Goal: Task Accomplishment & Management: Use online tool/utility

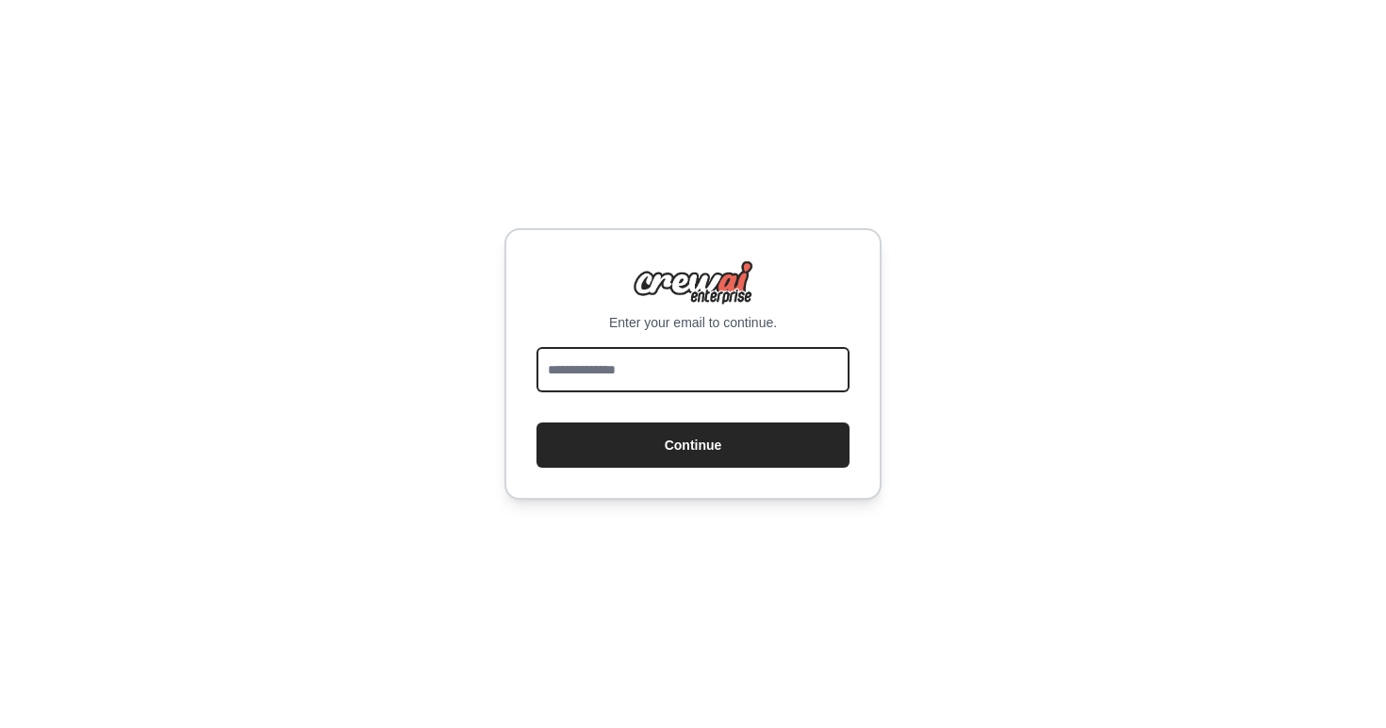
click at [626, 385] on input "email" at bounding box center [693, 369] width 313 height 45
type input "**********"
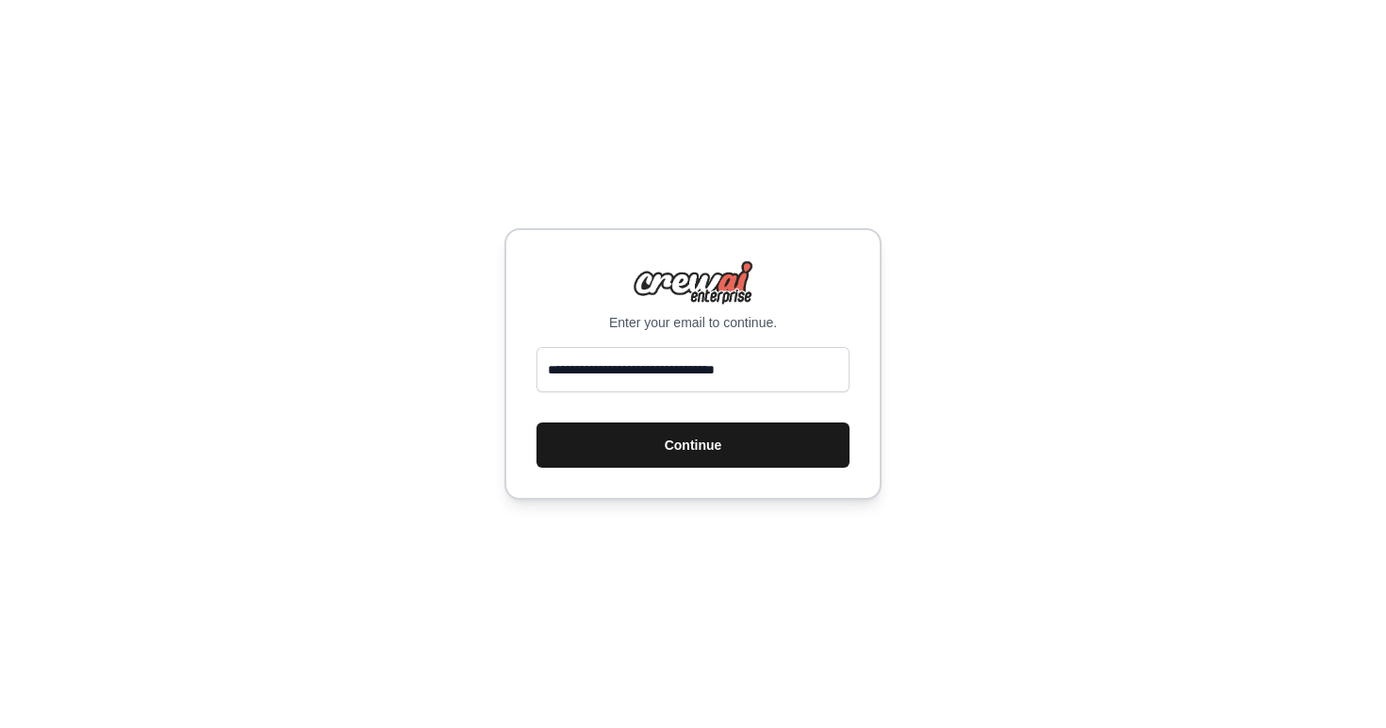
click at [675, 430] on button "Continue" at bounding box center [693, 444] width 313 height 45
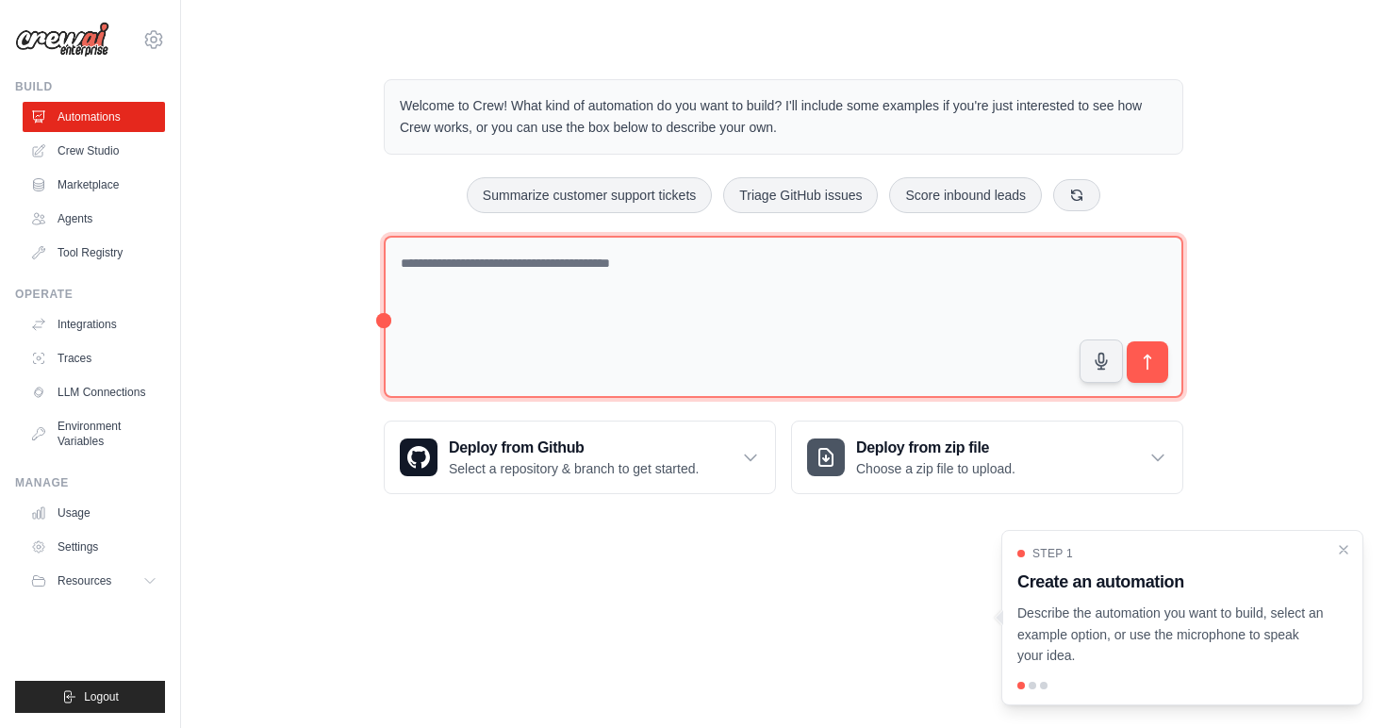
click at [549, 275] on textarea at bounding box center [784, 317] width 800 height 163
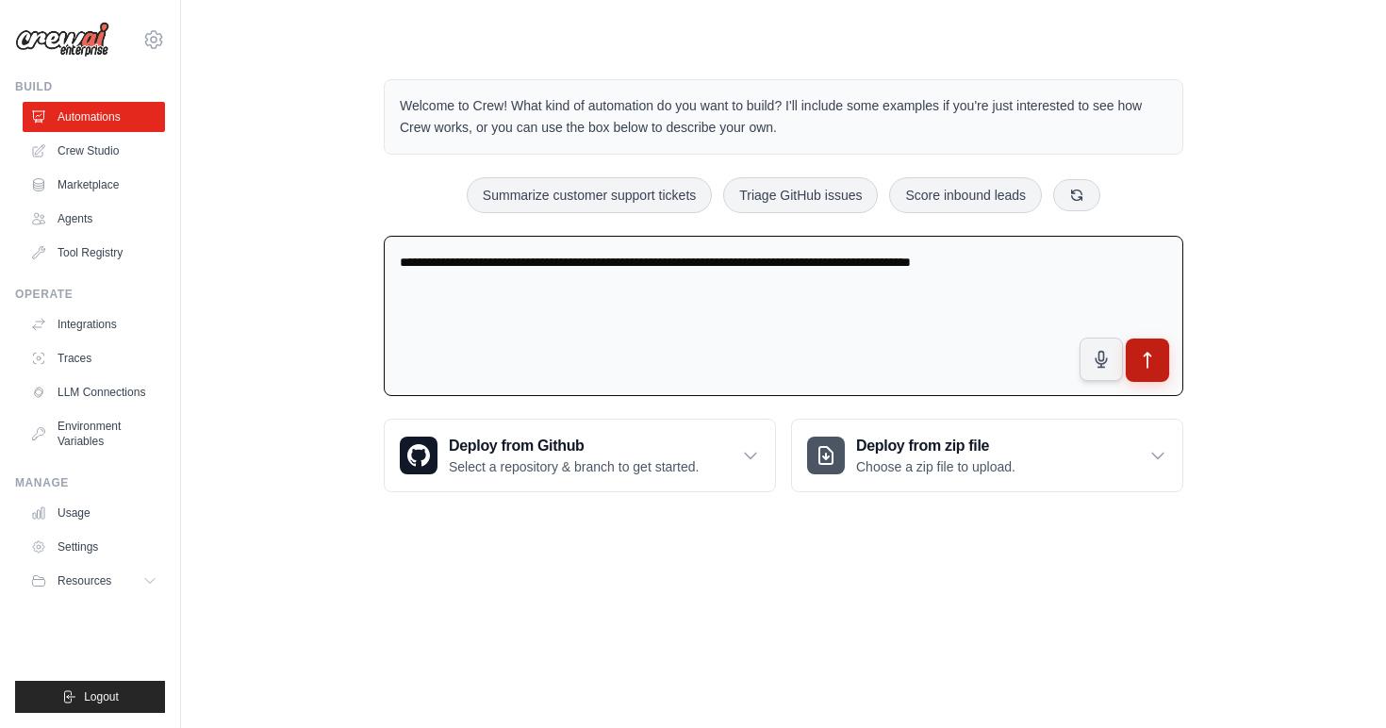
type textarea "**********"
click at [1157, 359] on icon "submit" at bounding box center [1148, 361] width 20 height 20
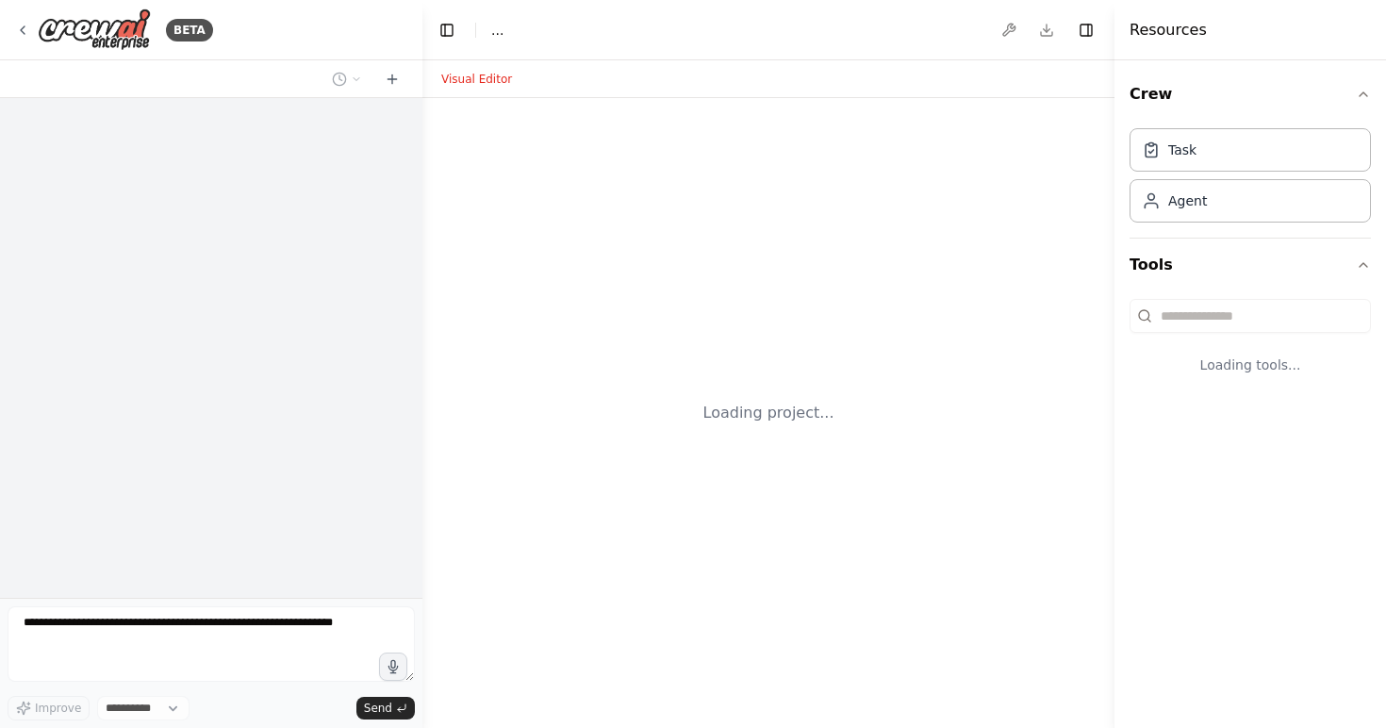
select select "****"
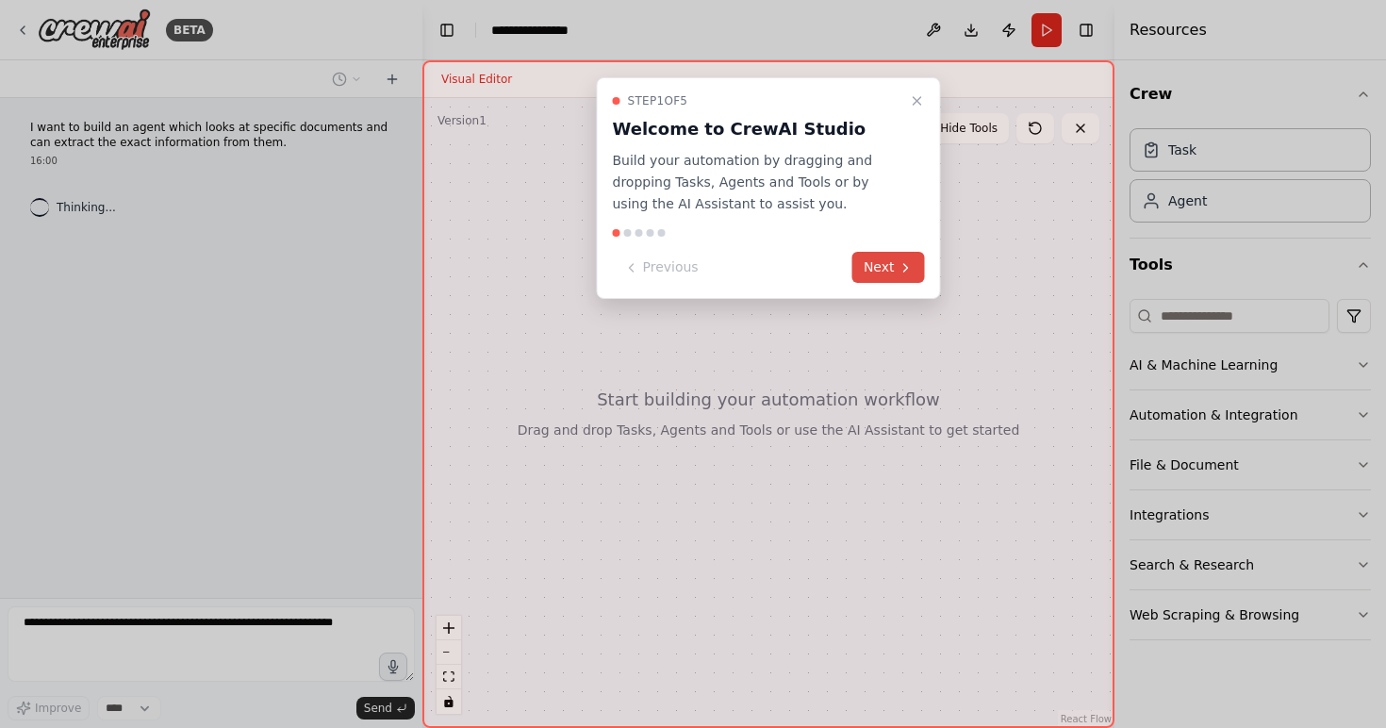
click at [897, 268] on button "Next" at bounding box center [888, 267] width 73 height 31
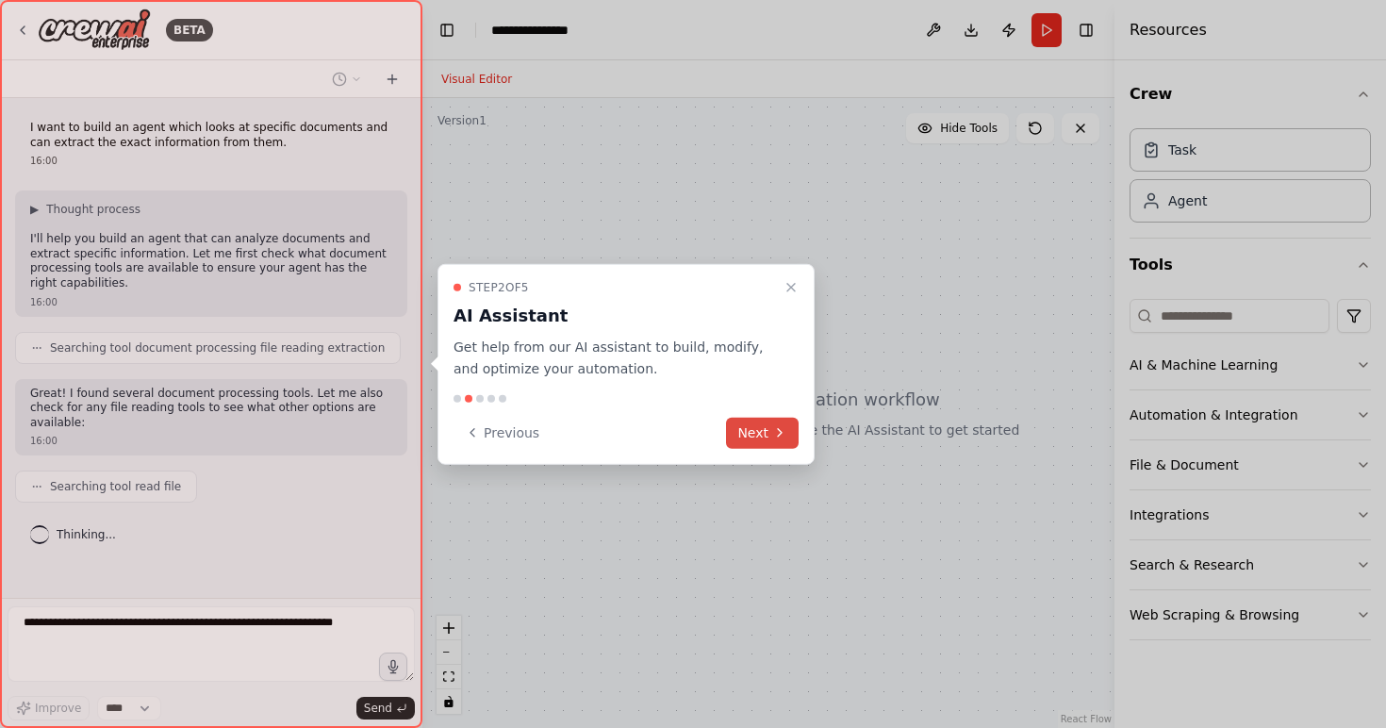
click at [773, 428] on icon at bounding box center [779, 432] width 15 height 15
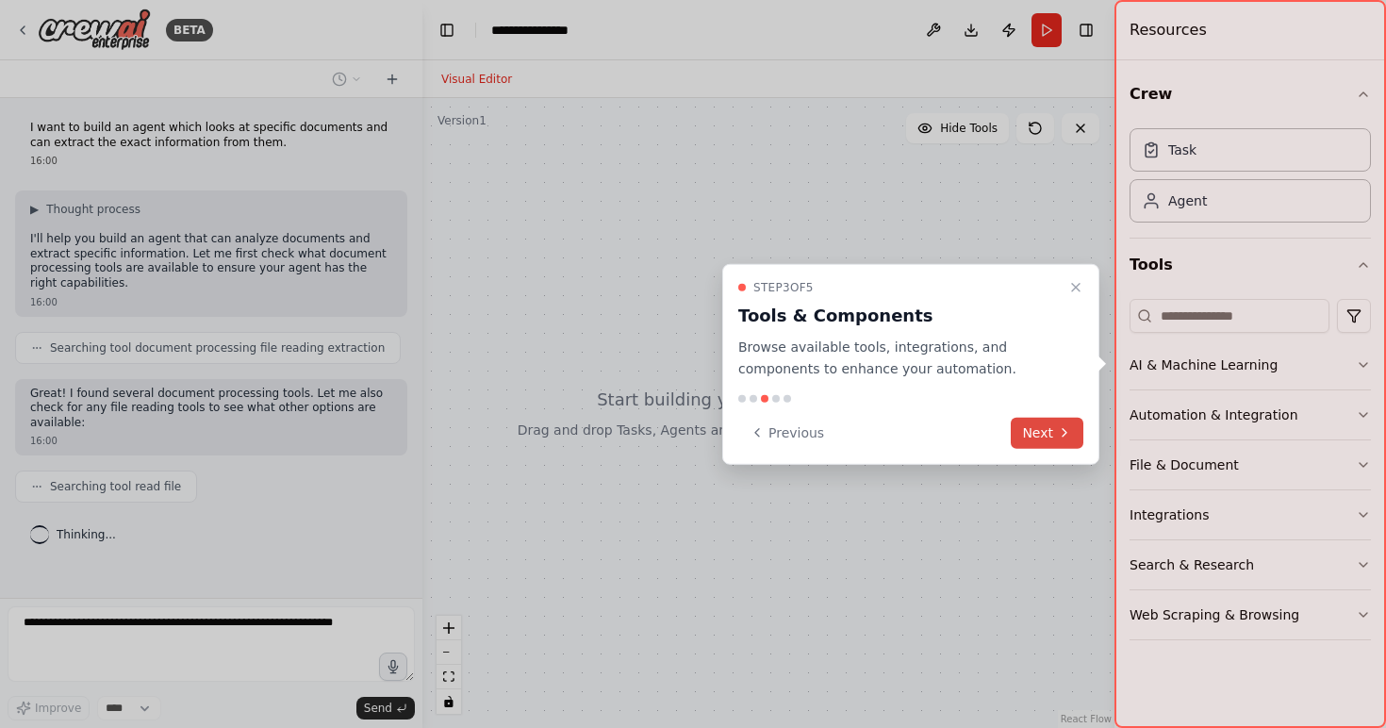
click at [1050, 440] on button "Next" at bounding box center [1047, 432] width 73 height 31
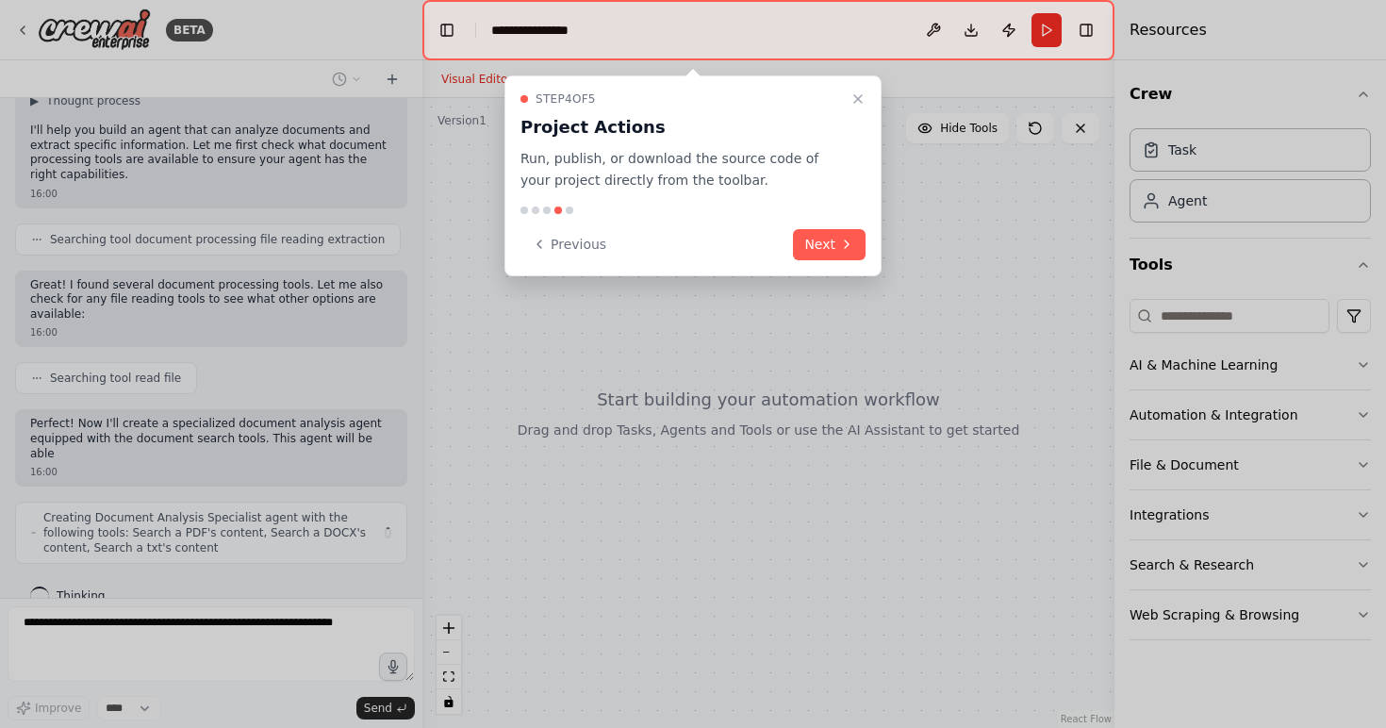
scroll to position [123, 0]
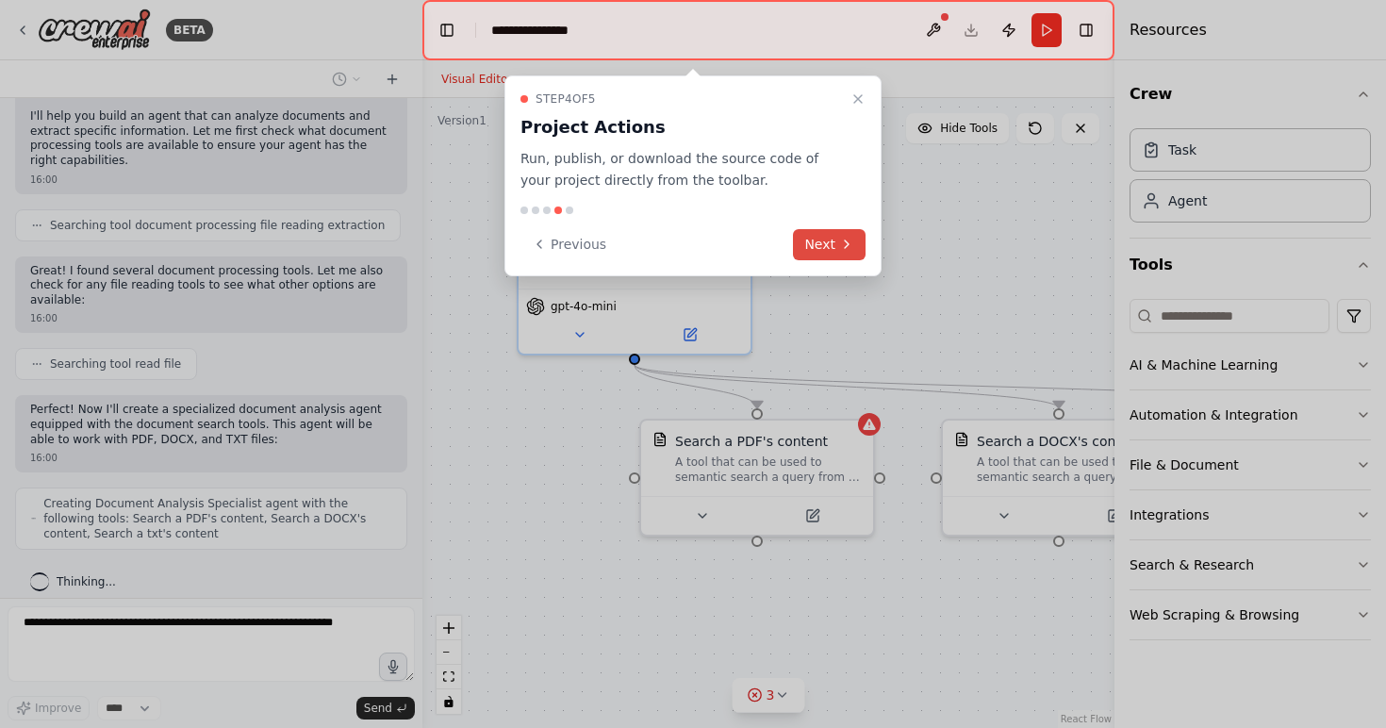
click at [829, 246] on button "Next" at bounding box center [829, 244] width 73 height 31
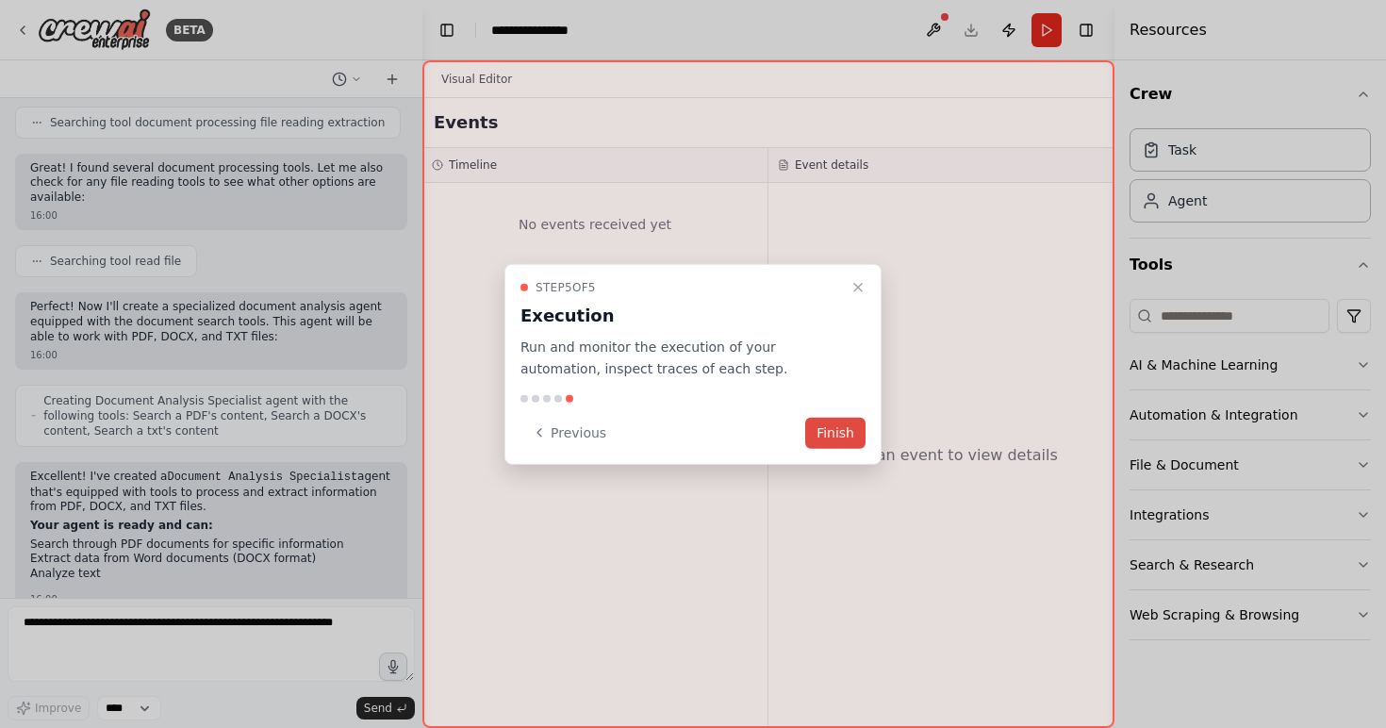
click at [839, 427] on button "Finish" at bounding box center [835, 432] width 60 height 31
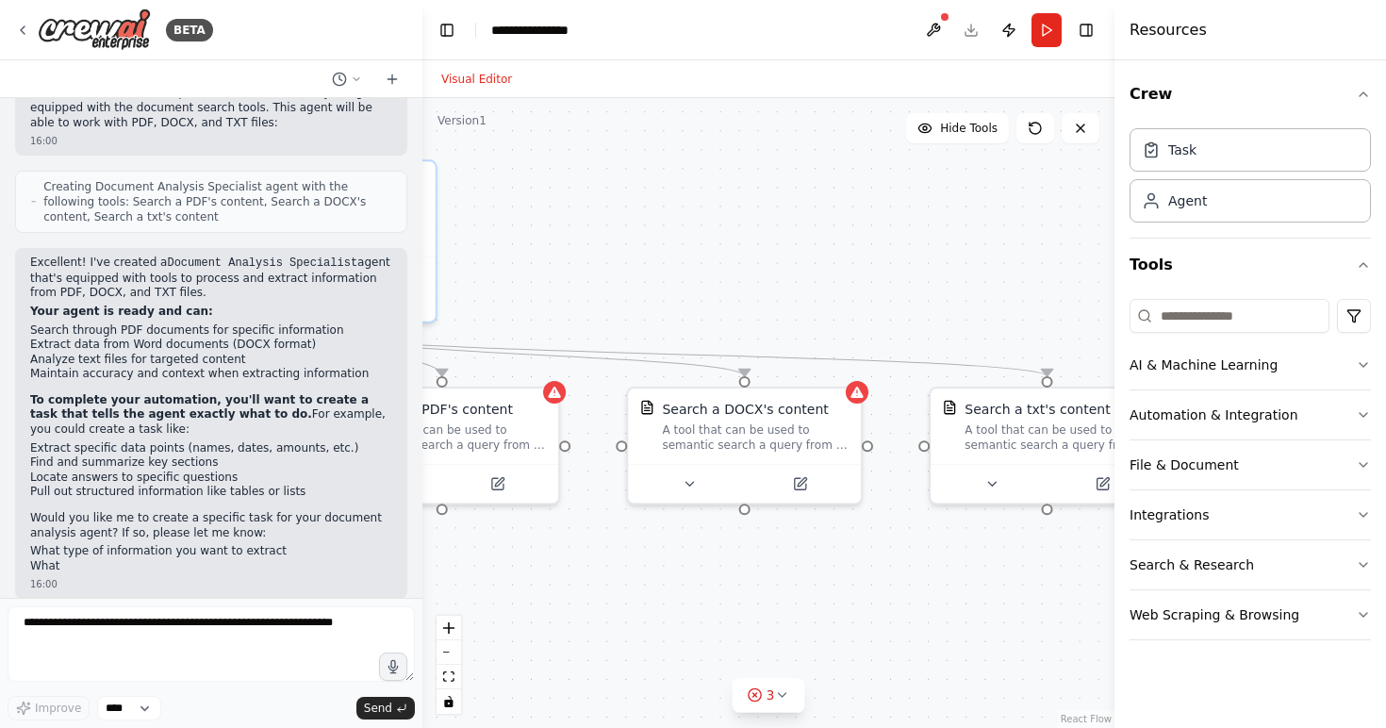
drag, startPoint x: 910, startPoint y: 330, endPoint x: 381, endPoint y: 276, distance: 531.7
click at [381, 276] on div "BETA I want to build an agent which looks at specific documents and can extract…" at bounding box center [693, 364] width 1386 height 728
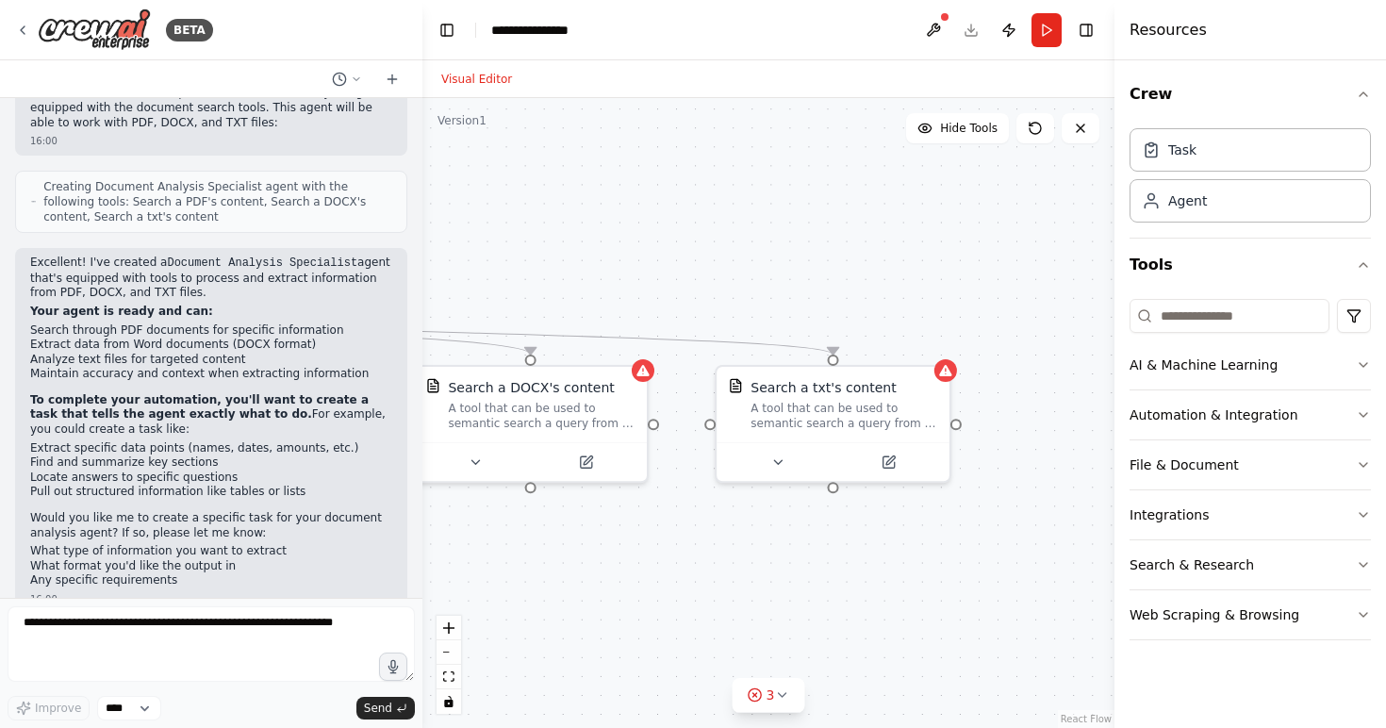
scroll to position [455, 0]
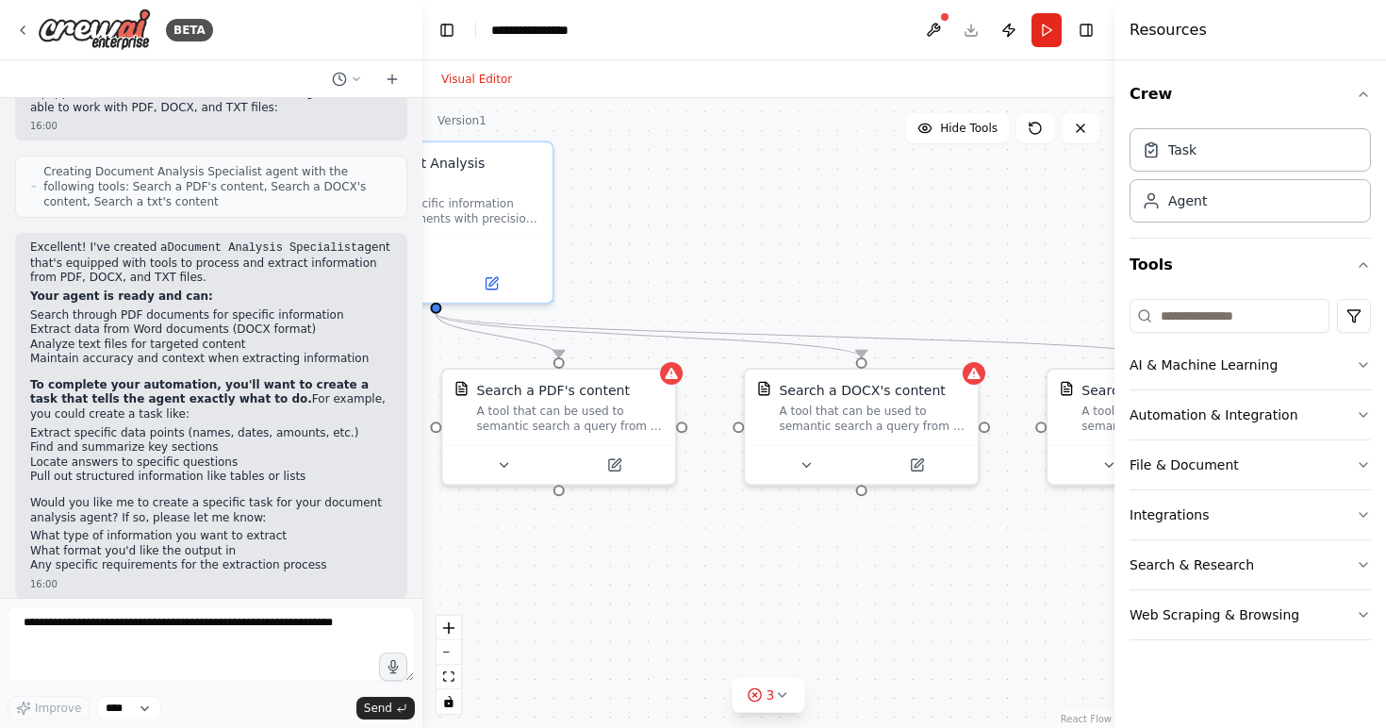
drag, startPoint x: 618, startPoint y: 269, endPoint x: 984, endPoint y: 292, distance: 367.6
click at [984, 292] on div ".deletable-edge-delete-btn { width: 20px; height: 20px; border: 0px solid #ffff…" at bounding box center [768, 413] width 692 height 630
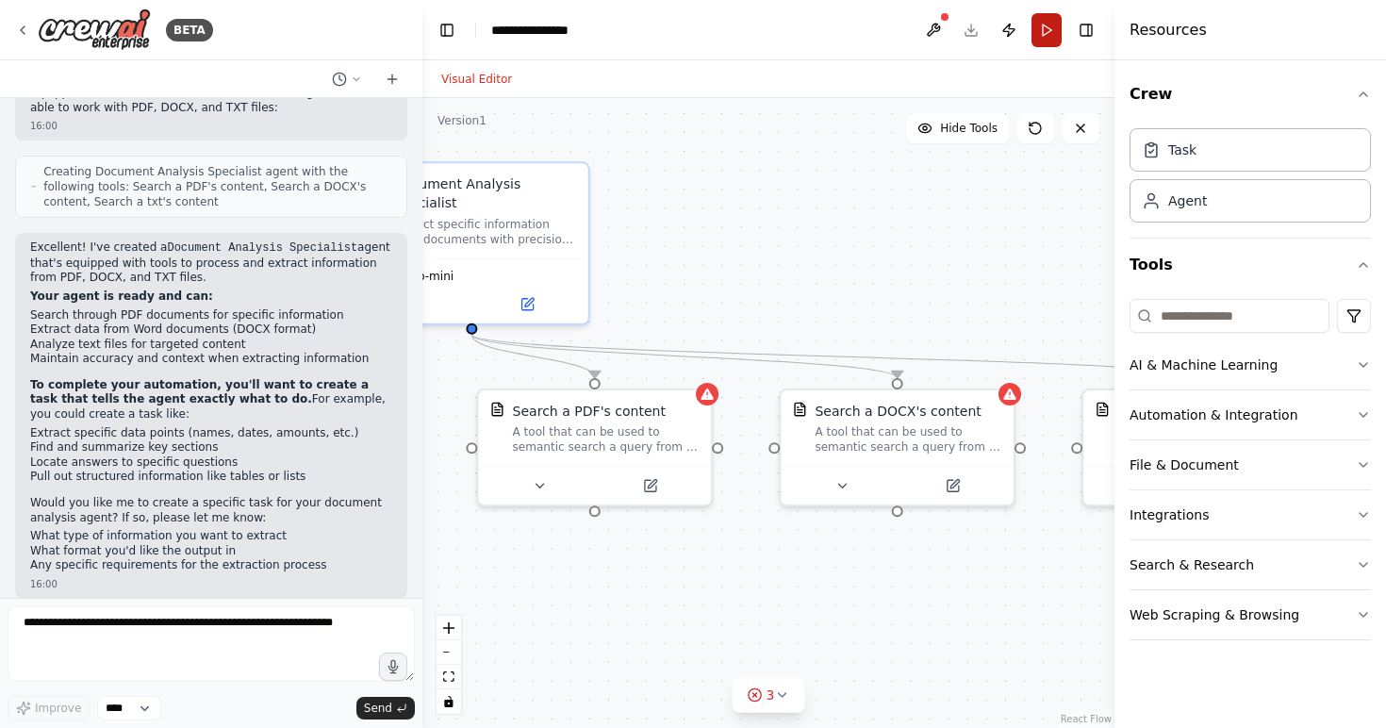
click at [1046, 22] on button "Run" at bounding box center [1047, 30] width 30 height 34
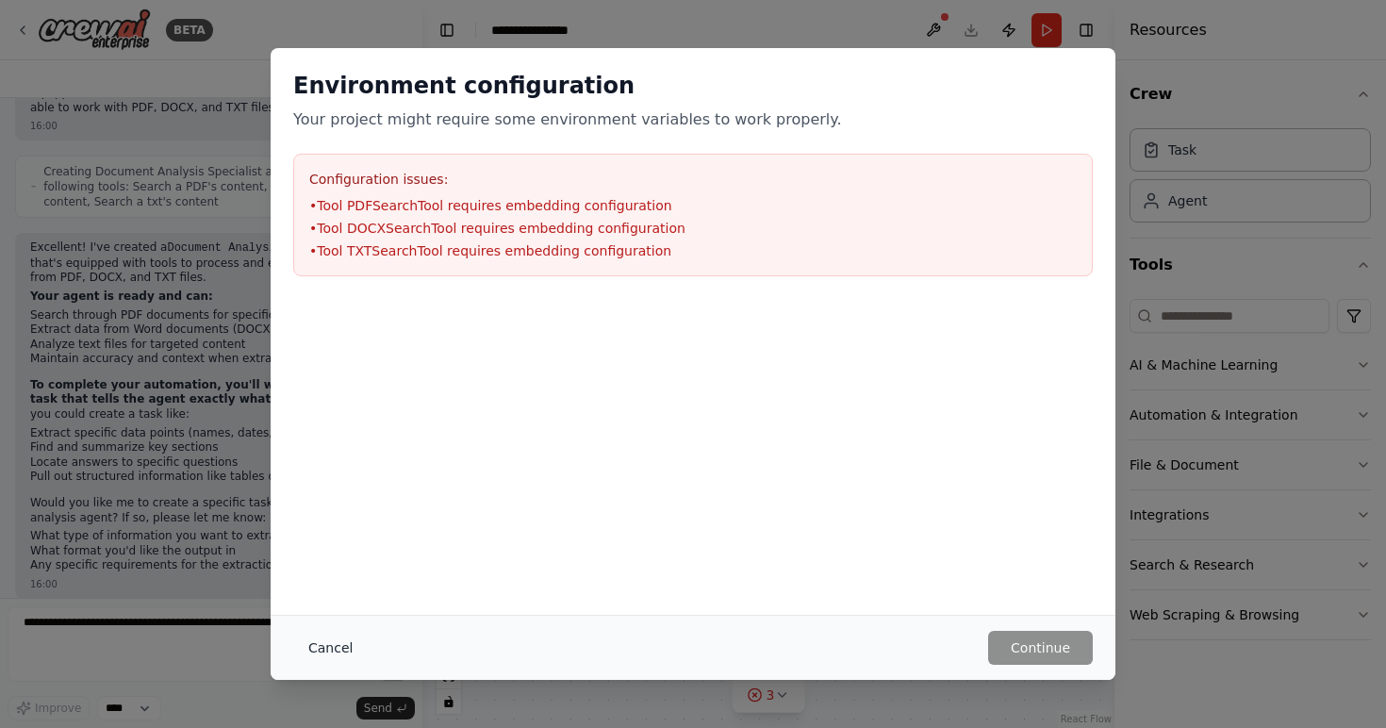
click at [325, 649] on button "Cancel" at bounding box center [330, 648] width 74 height 34
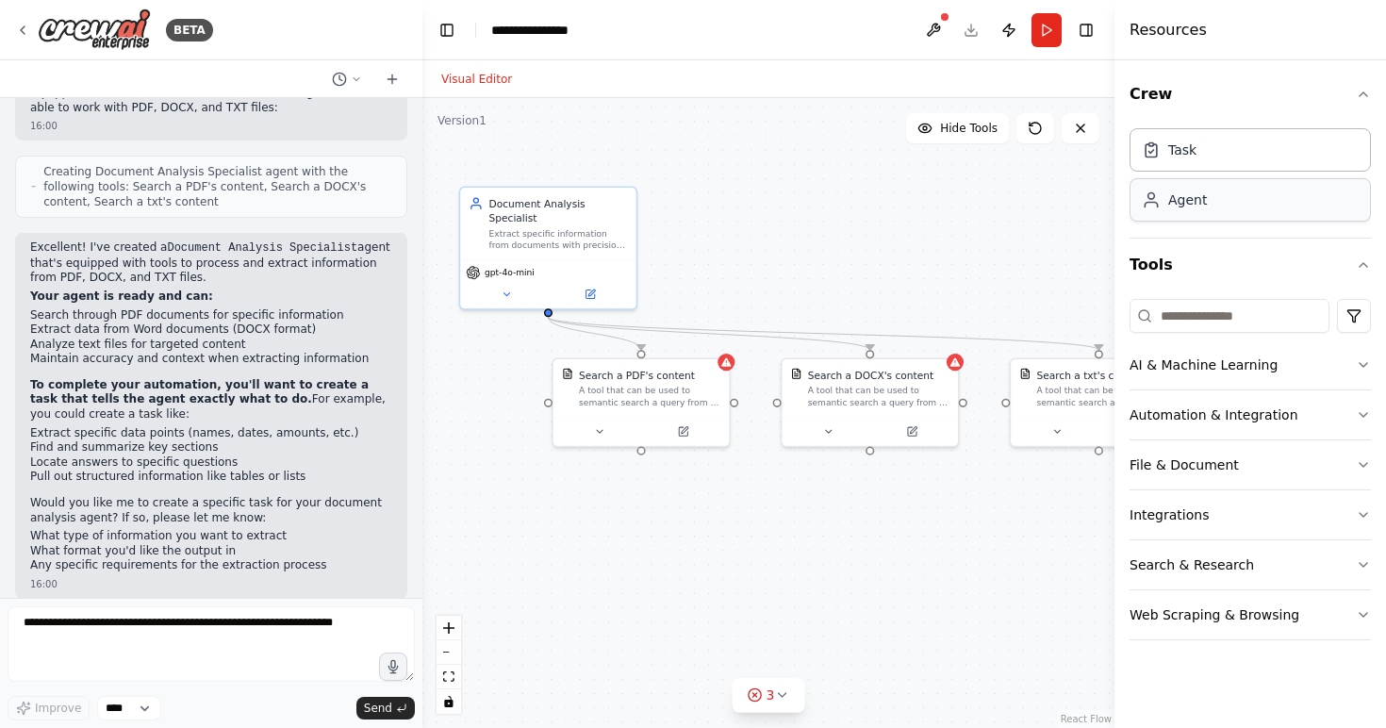
click at [1264, 203] on div "Agent" at bounding box center [1250, 199] width 241 height 43
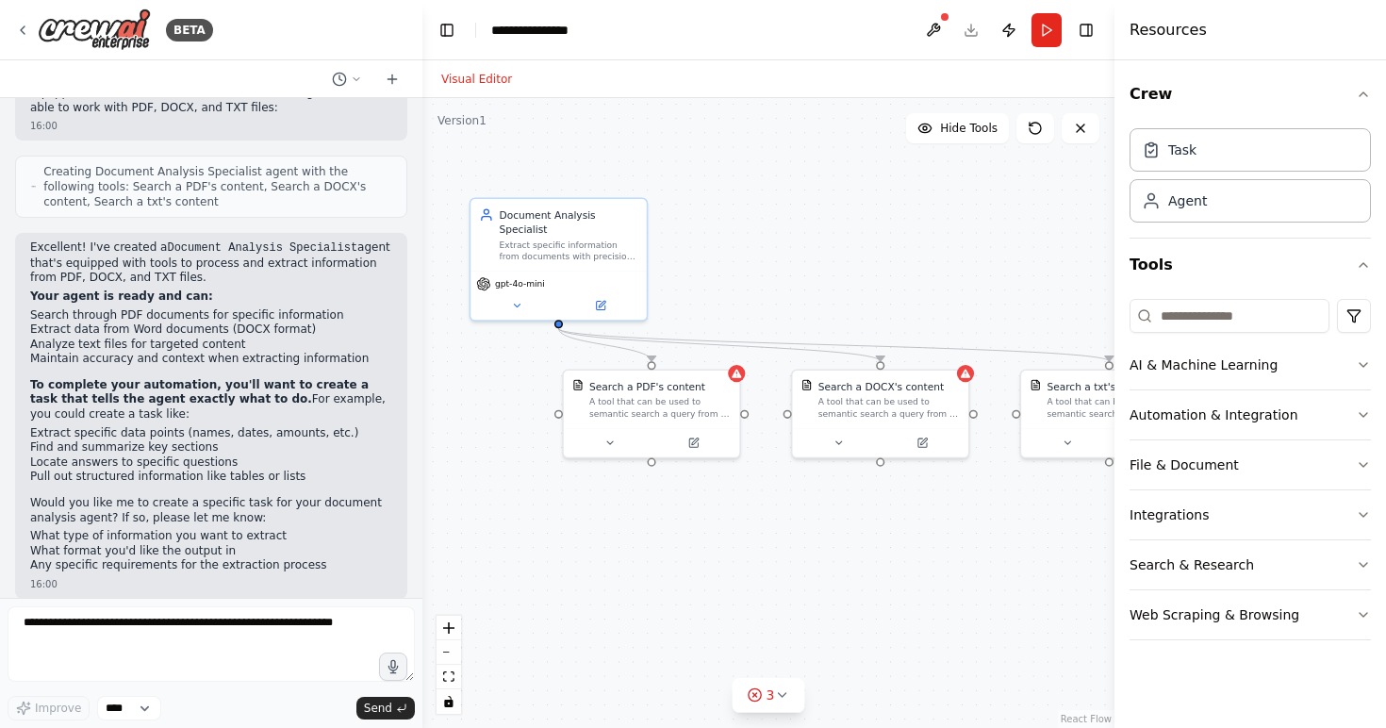
drag, startPoint x: 680, startPoint y: 206, endPoint x: 697, endPoint y: 226, distance: 26.8
click at [697, 226] on div ".deletable-edge-delete-btn { width: 20px; height: 20px; border: 0px solid #ffff…" at bounding box center [768, 413] width 692 height 630
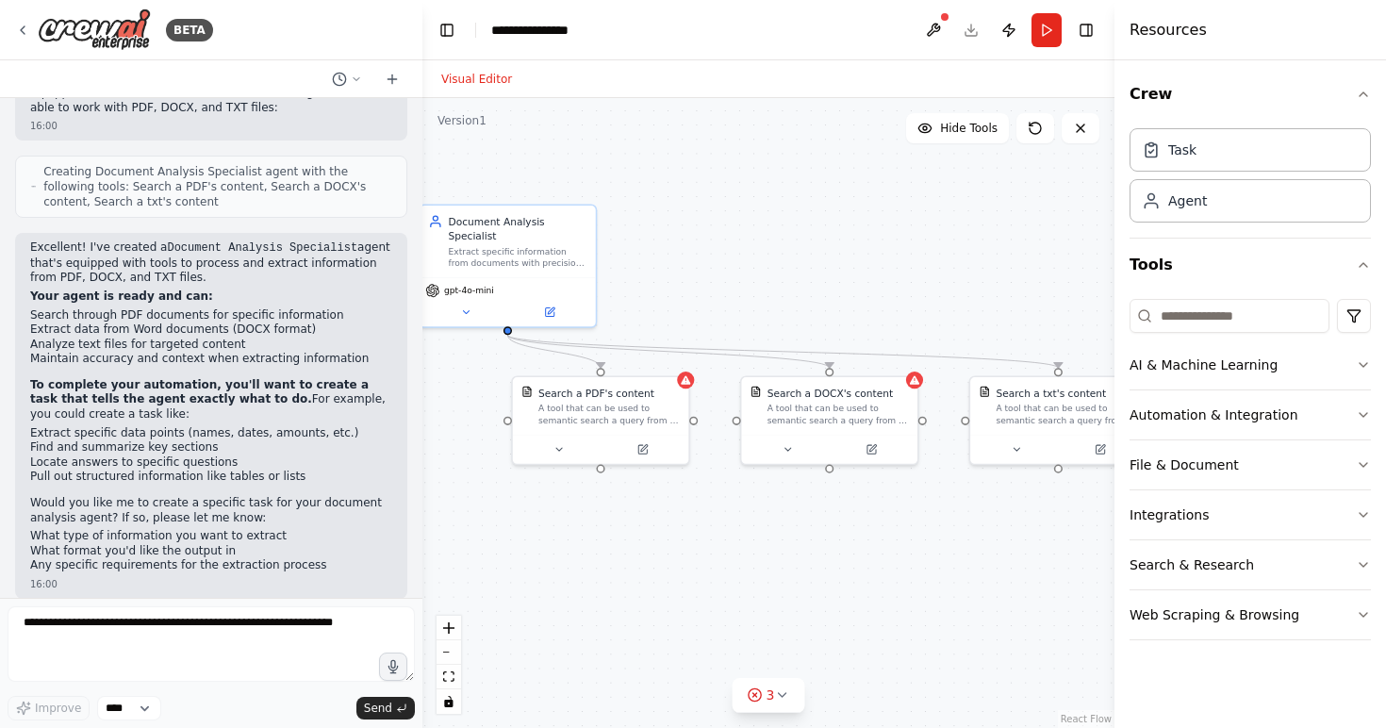
drag, startPoint x: 763, startPoint y: 321, endPoint x: 705, endPoint y: 317, distance: 57.6
click at [705, 317] on div ".deletable-edge-delete-btn { width: 20px; height: 20px; border: 0px solid #ffff…" at bounding box center [768, 413] width 692 height 630
click at [1372, 364] on div "Crew Task Agent Tools AI & Machine Learning Automation & Integration File & Doc…" at bounding box center [1251, 394] width 272 height 668
click at [1368, 364] on icon "button" at bounding box center [1363, 364] width 15 height 15
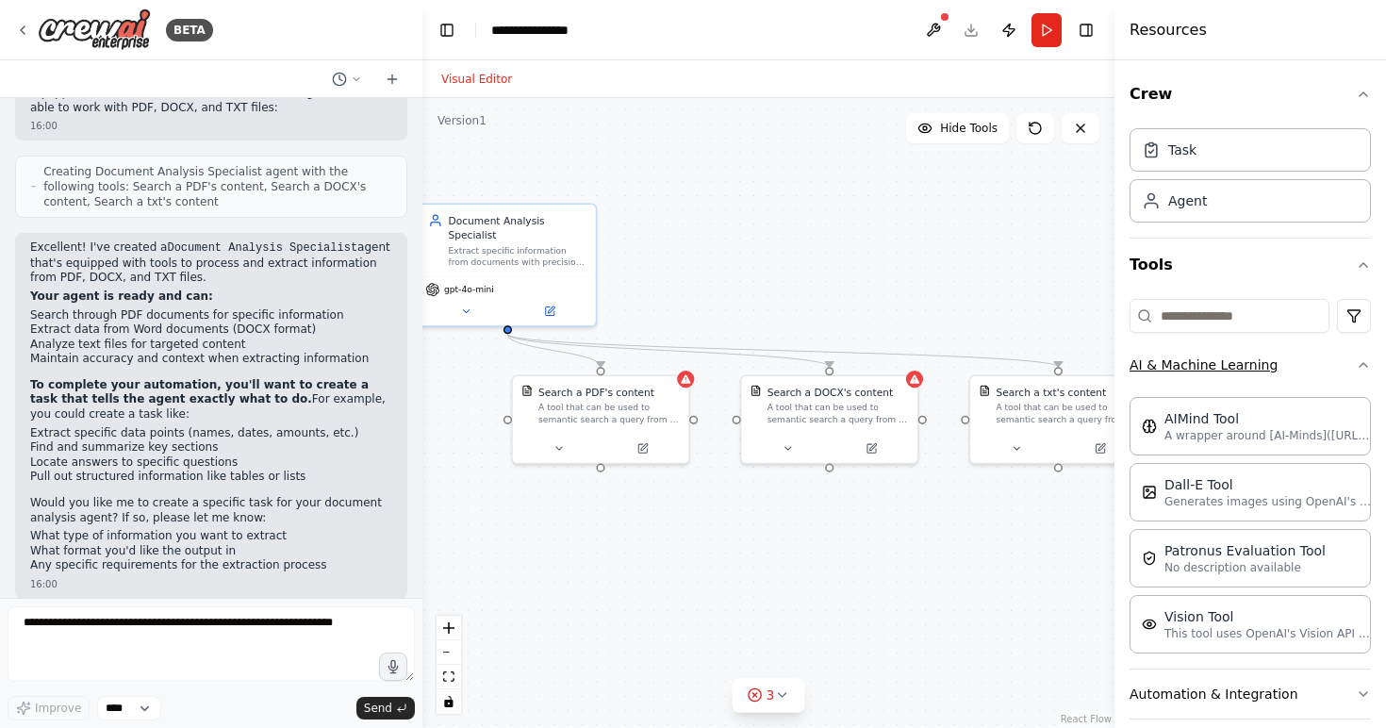
click at [1368, 364] on icon "button" at bounding box center [1363, 364] width 15 height 15
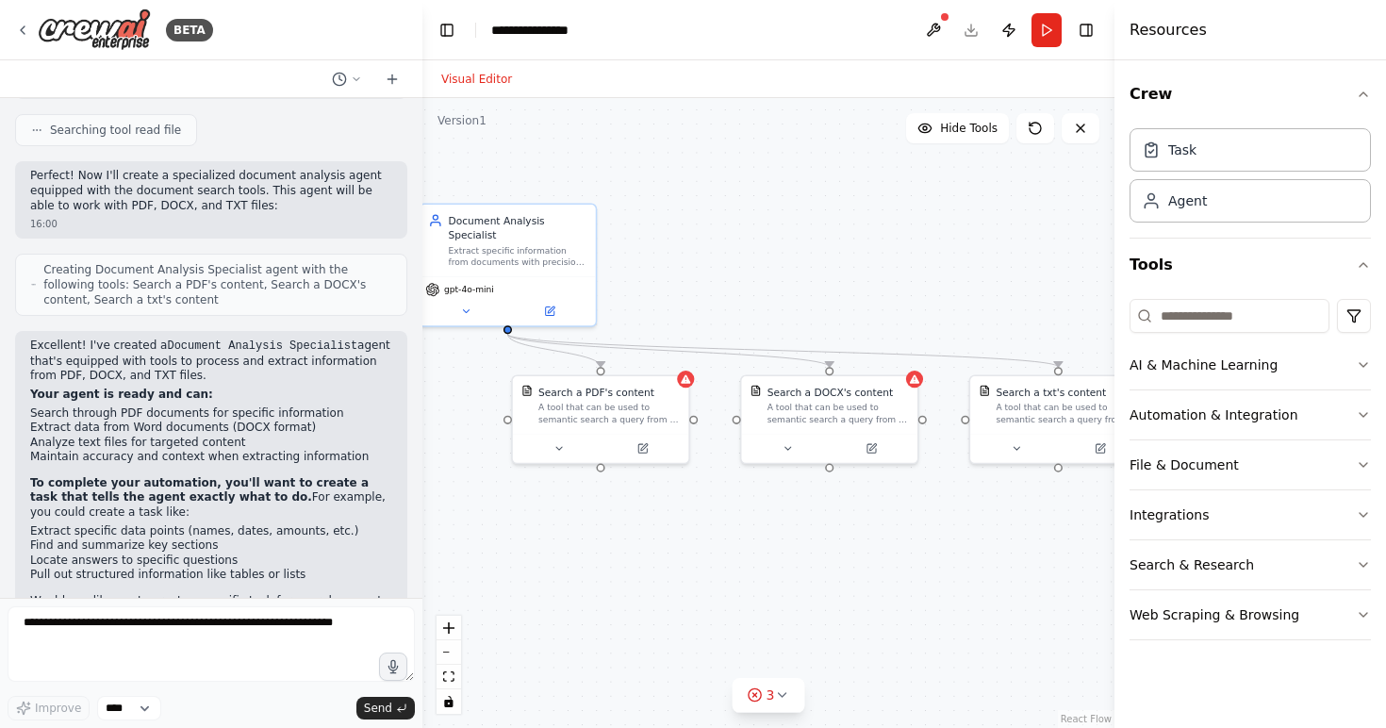
scroll to position [452, 0]
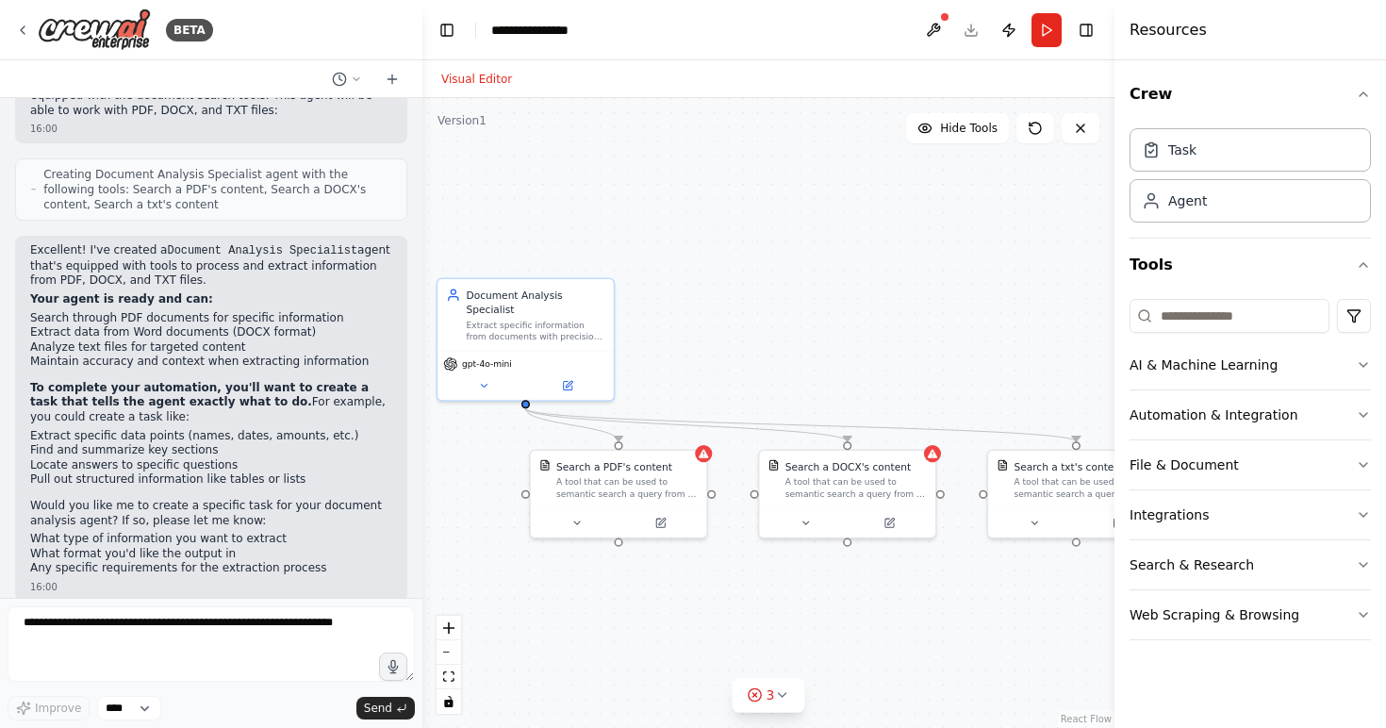
drag, startPoint x: 657, startPoint y: 497, endPoint x: 655, endPoint y: 584, distance: 86.8
click at [655, 584] on div ".deletable-edge-delete-btn { width: 20px; height: 20px; border: 0px solid #ffff…" at bounding box center [768, 413] width 692 height 630
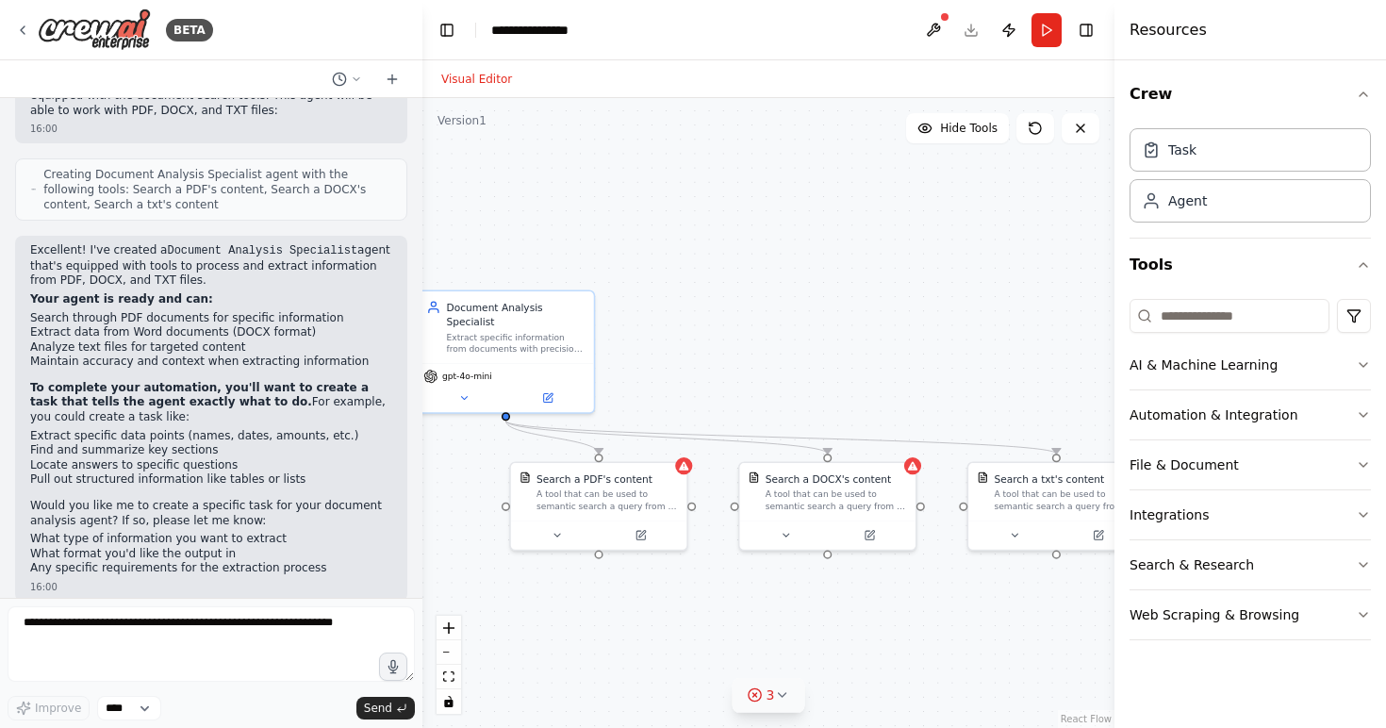
click at [785, 701] on icon at bounding box center [781, 694] width 15 height 15
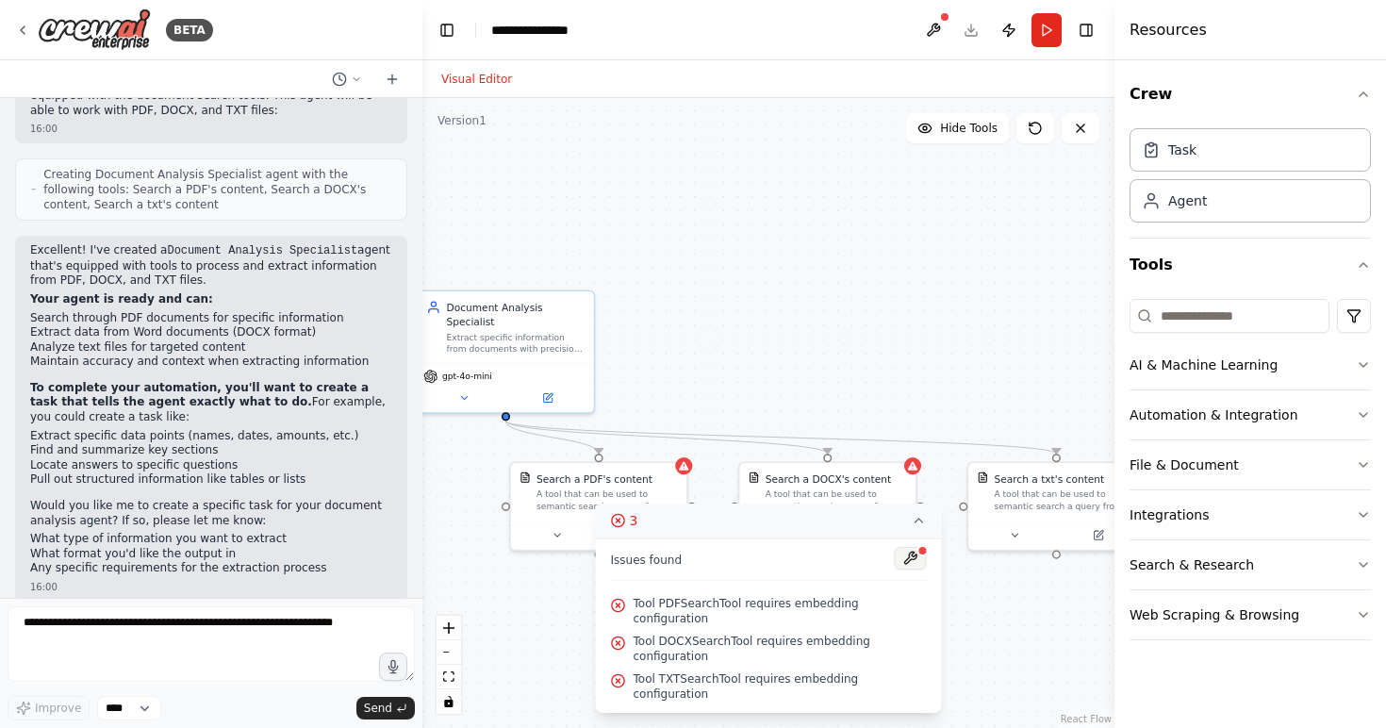
click at [918, 570] on button at bounding box center [911, 558] width 32 height 23
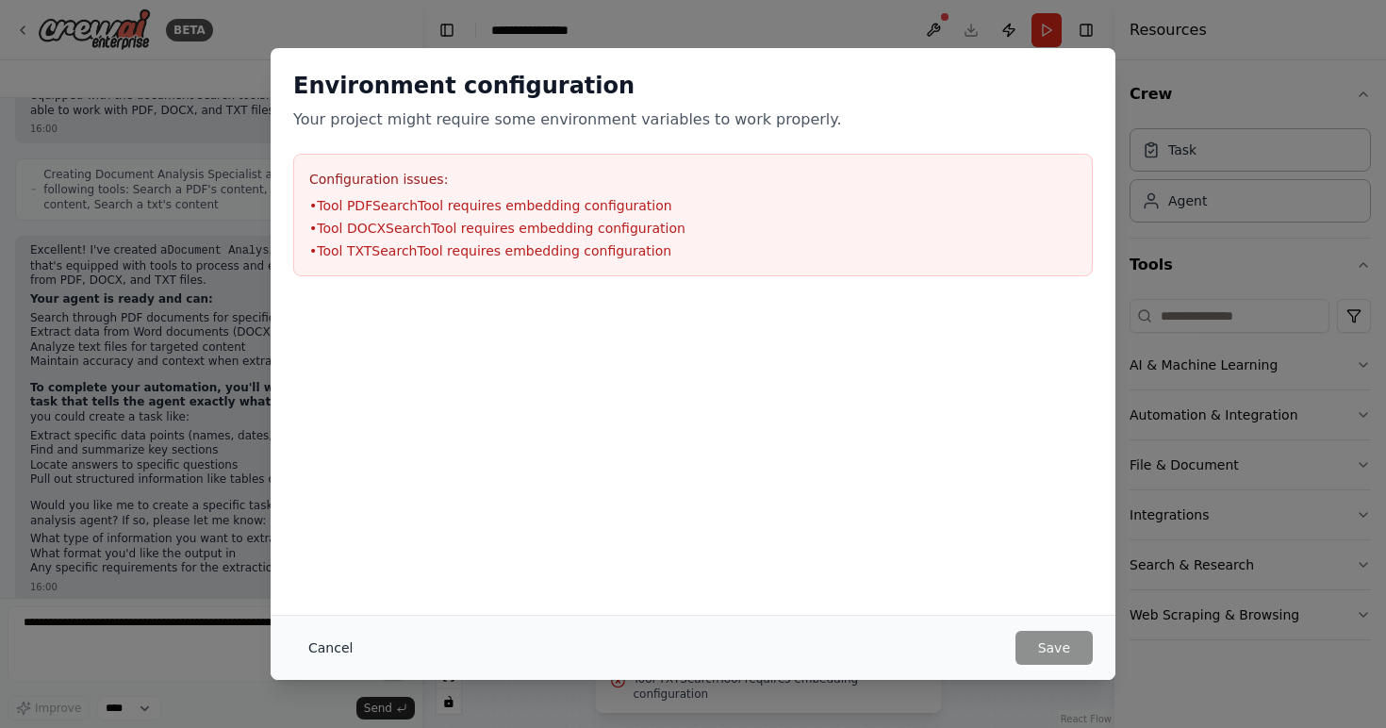
click at [337, 645] on button "Cancel" at bounding box center [330, 648] width 74 height 34
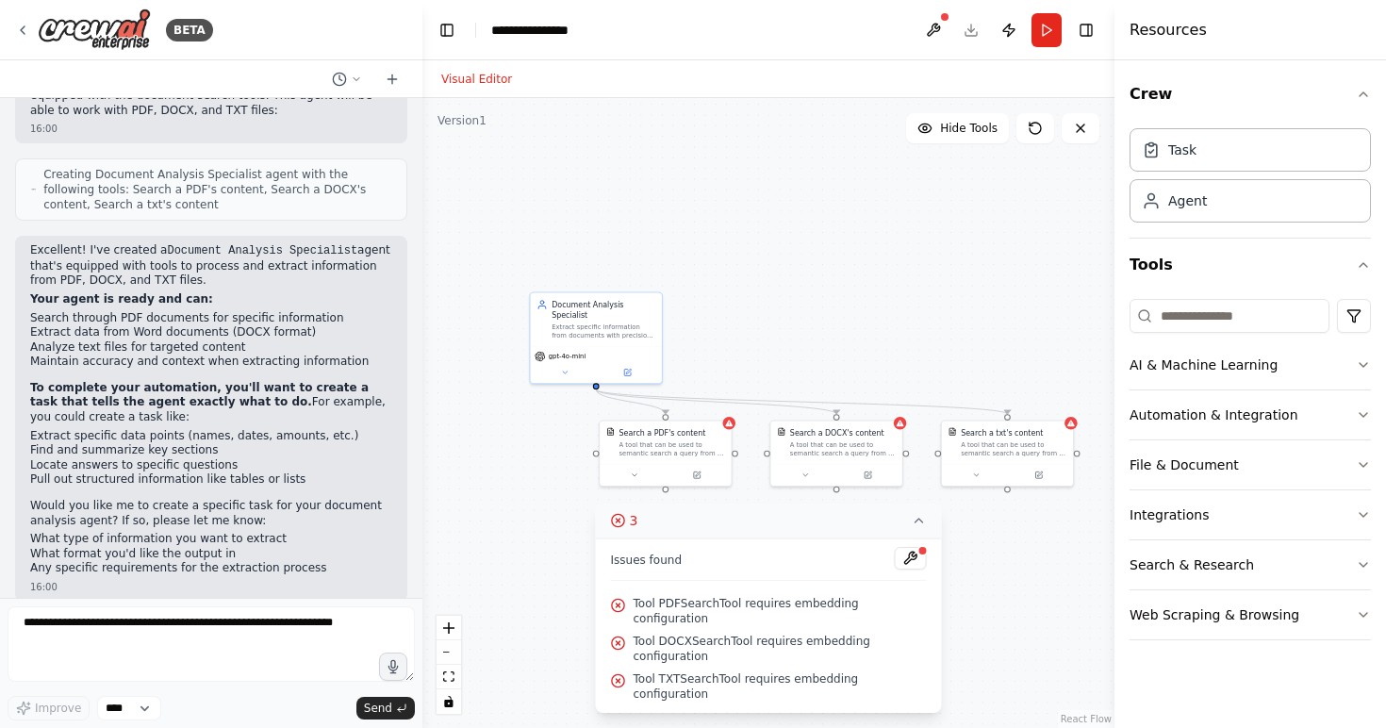
scroll to position [455, 0]
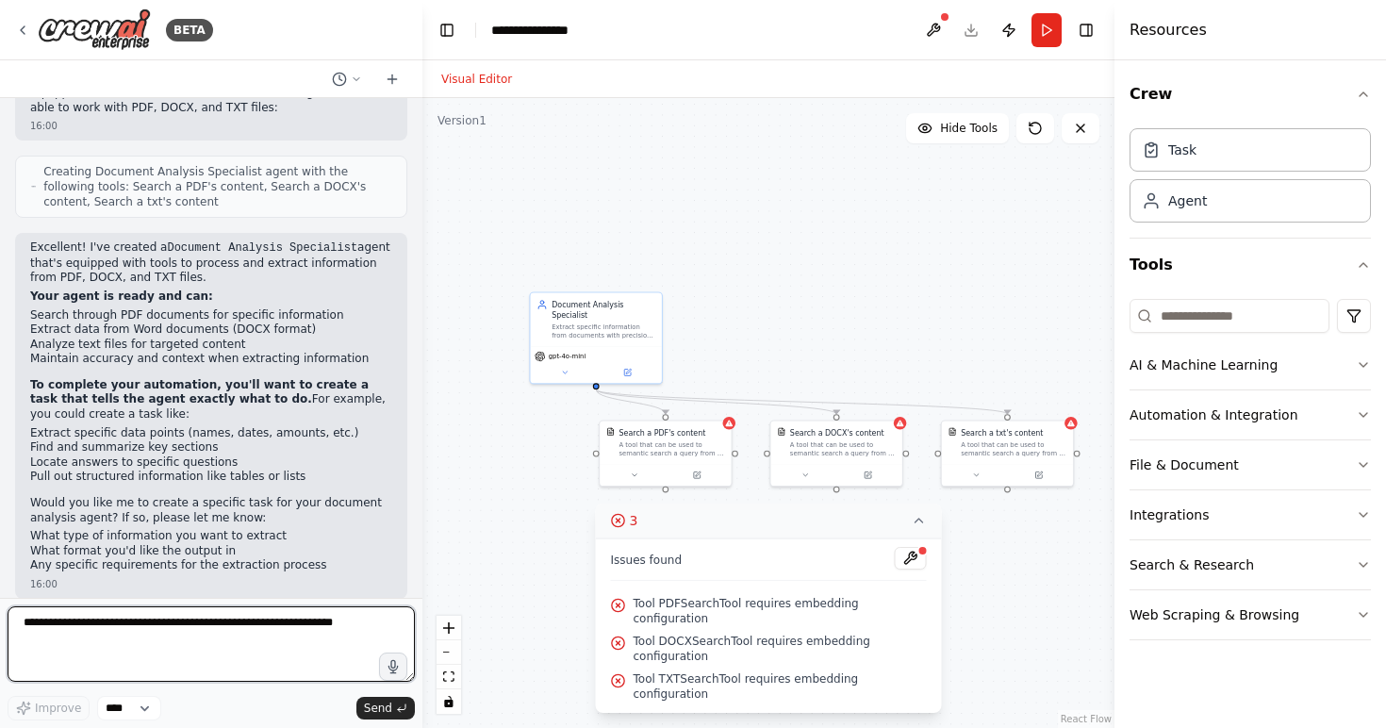
click at [225, 623] on textarea at bounding box center [211, 643] width 407 height 75
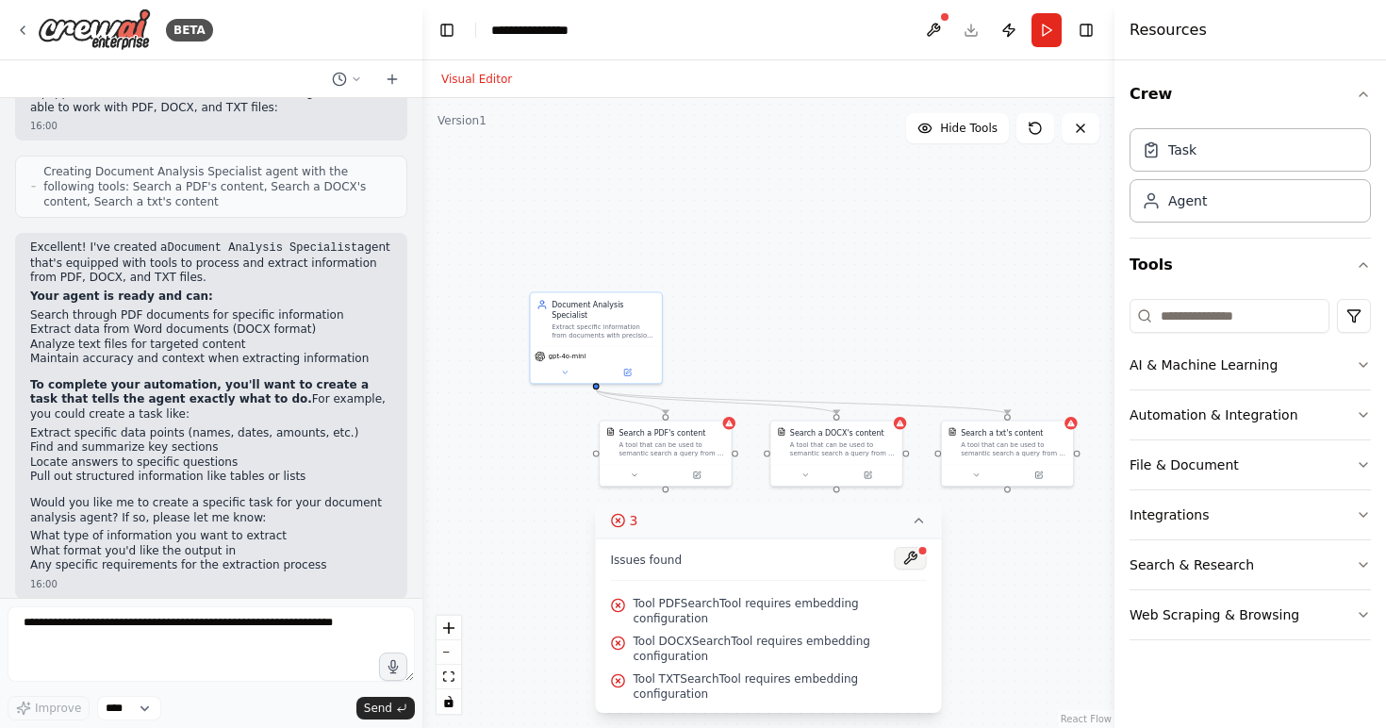
click at [906, 570] on button at bounding box center [911, 558] width 32 height 23
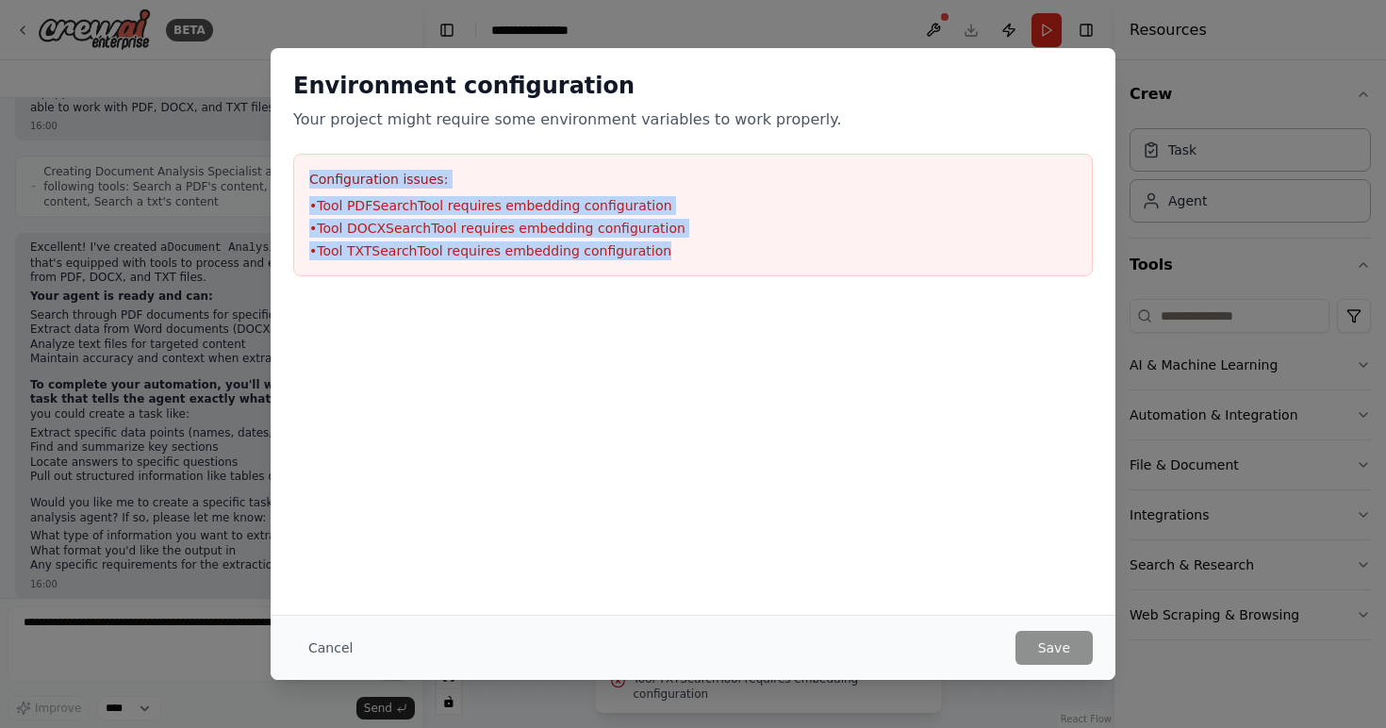
drag, startPoint x: 687, startPoint y: 261, endPoint x: 266, endPoint y: 151, distance: 434.8
click at [266, 151] on div "Environment configuration Your project might require some environment variables…" at bounding box center [693, 364] width 1386 height 728
copy div "Configuration issues: • Tool PDFSearchTool requires embedding configuration • T…"
click at [314, 637] on button "Cancel" at bounding box center [330, 648] width 74 height 34
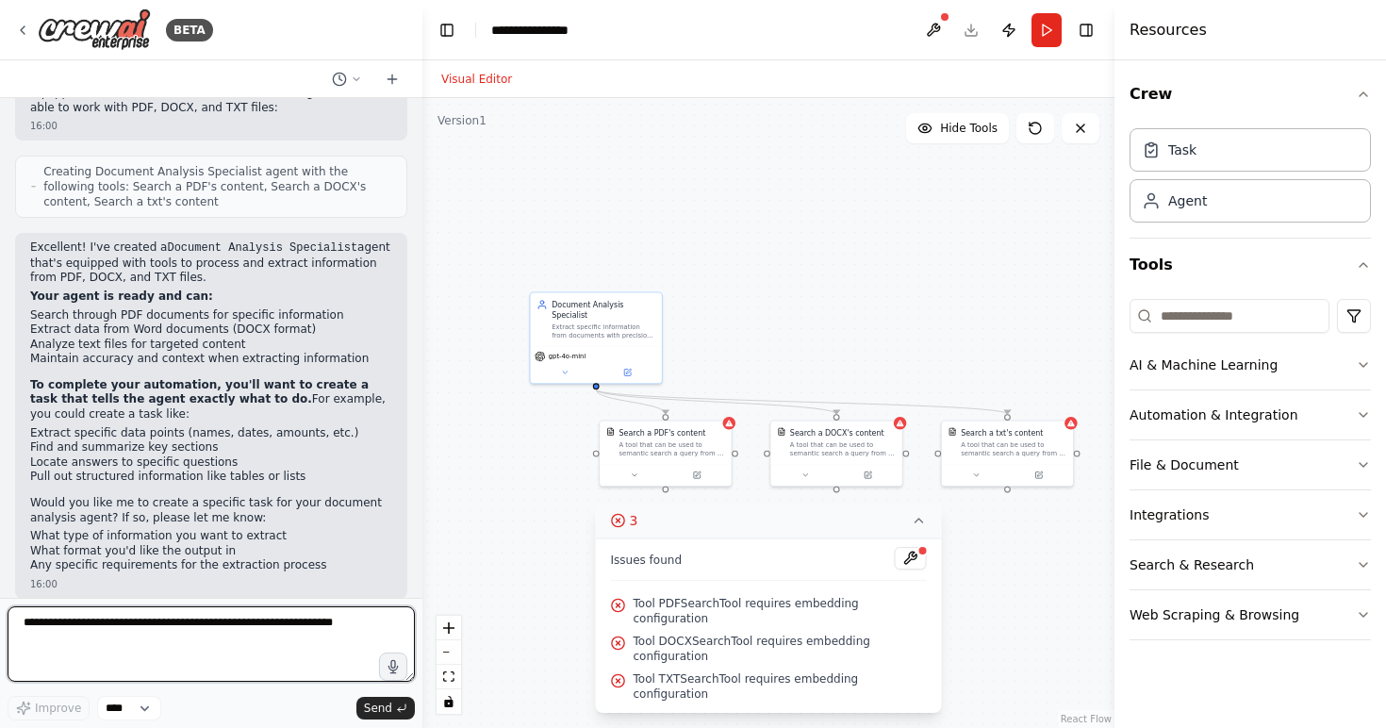
click at [204, 658] on textarea at bounding box center [211, 643] width 407 height 75
paste textarea "**********"
type textarea "**********"
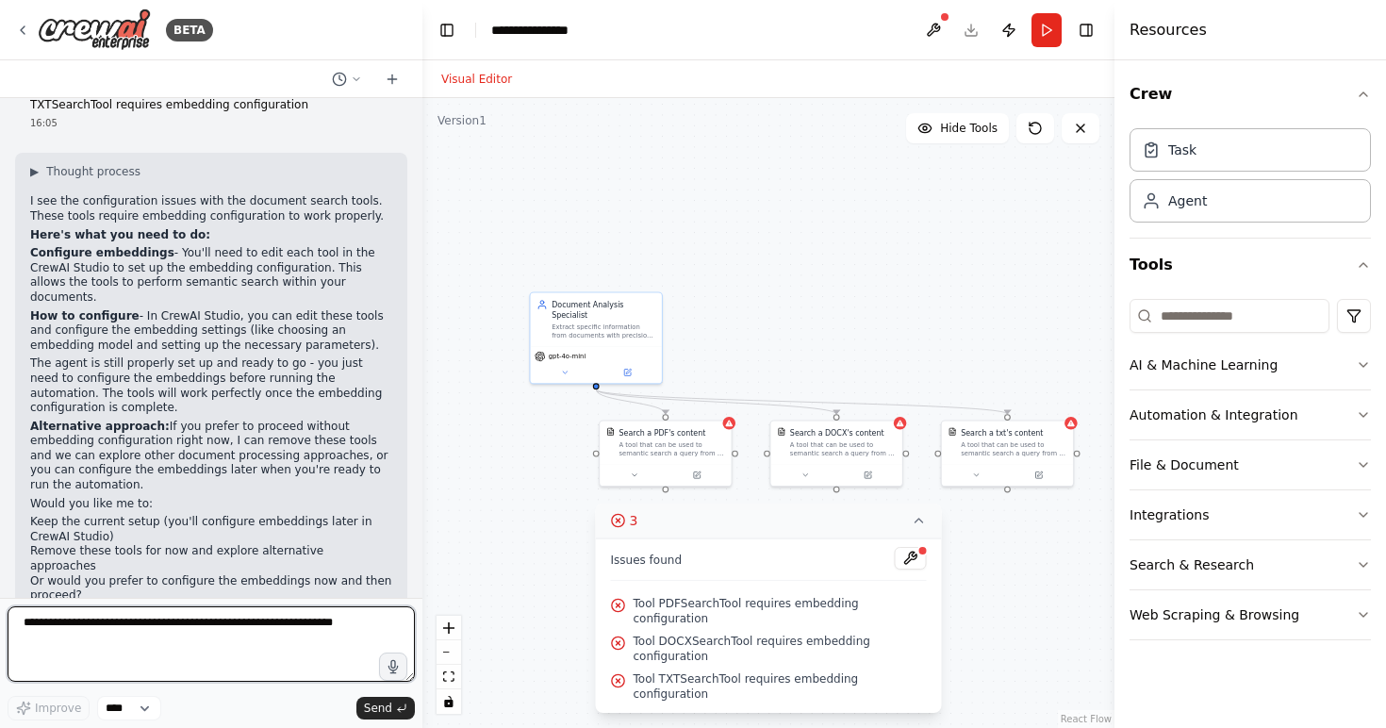
scroll to position [1005, 0]
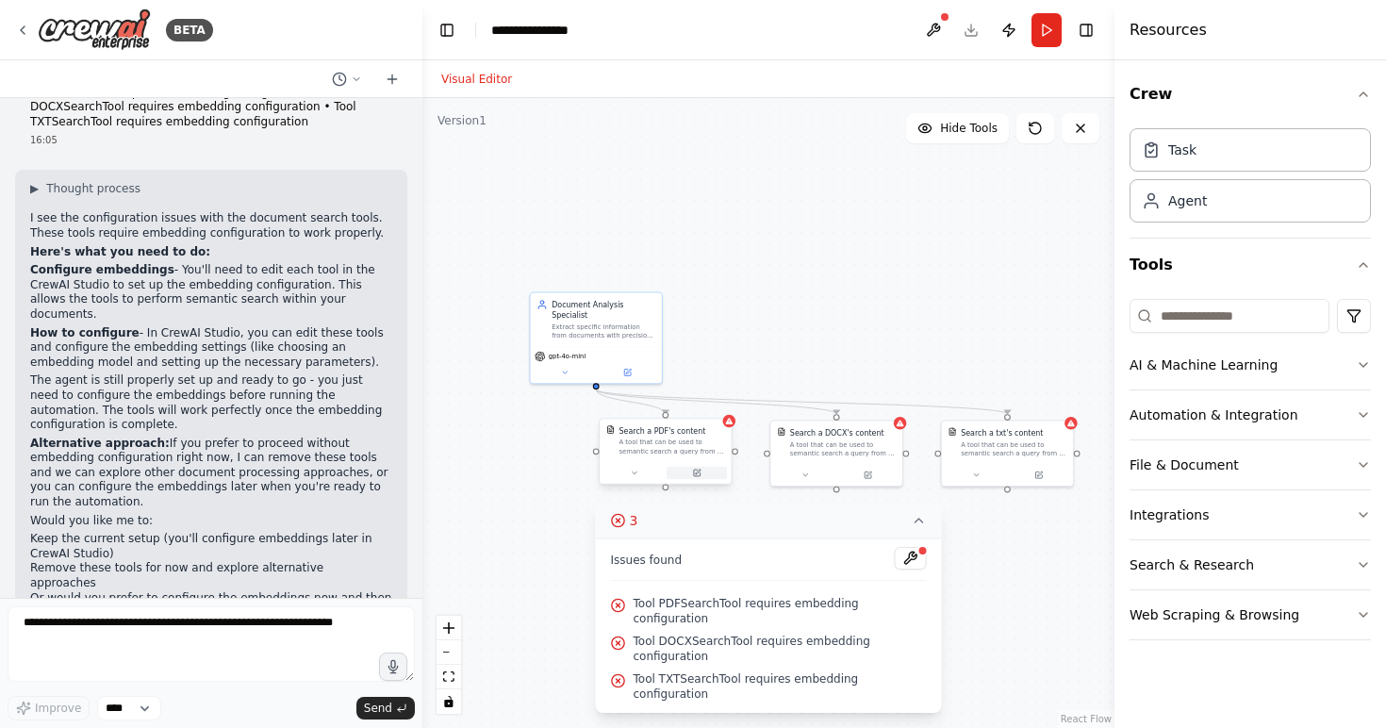
click at [701, 476] on button at bounding box center [697, 473] width 60 height 13
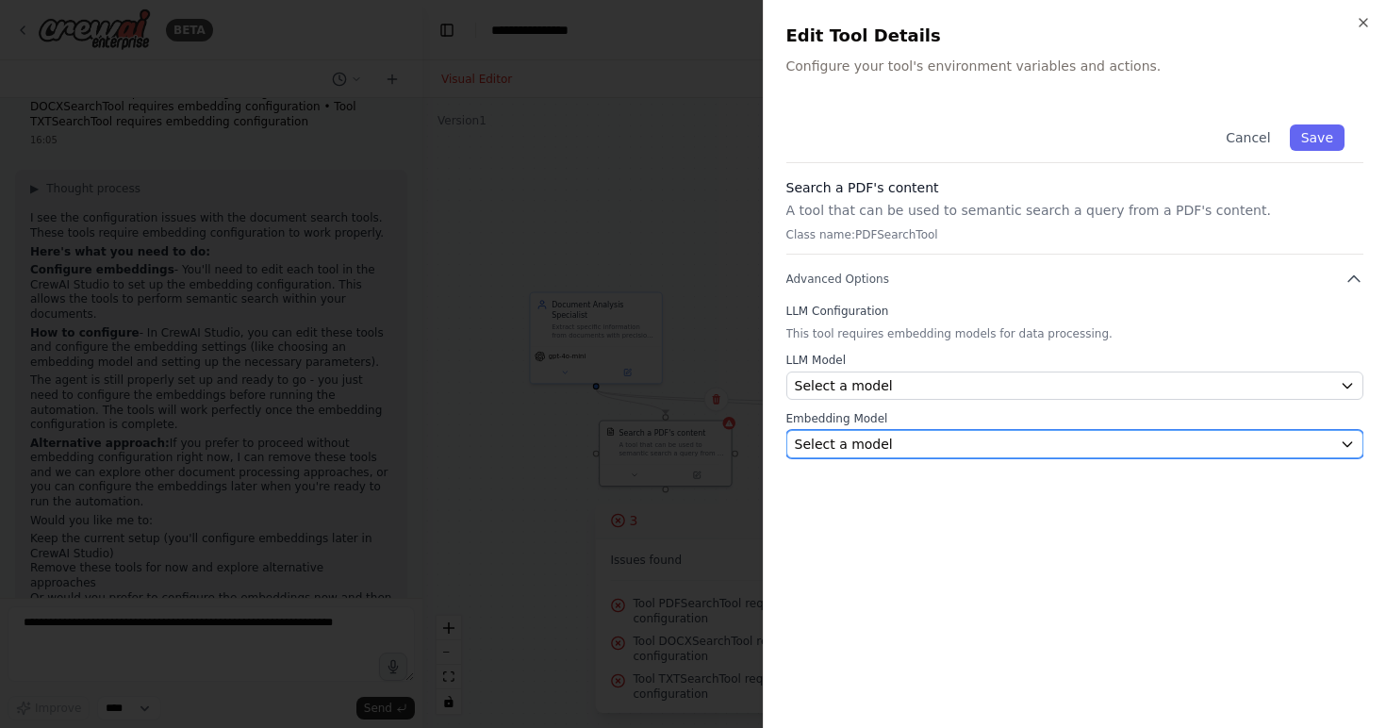
click at [915, 441] on div "Select a model" at bounding box center [1064, 444] width 538 height 19
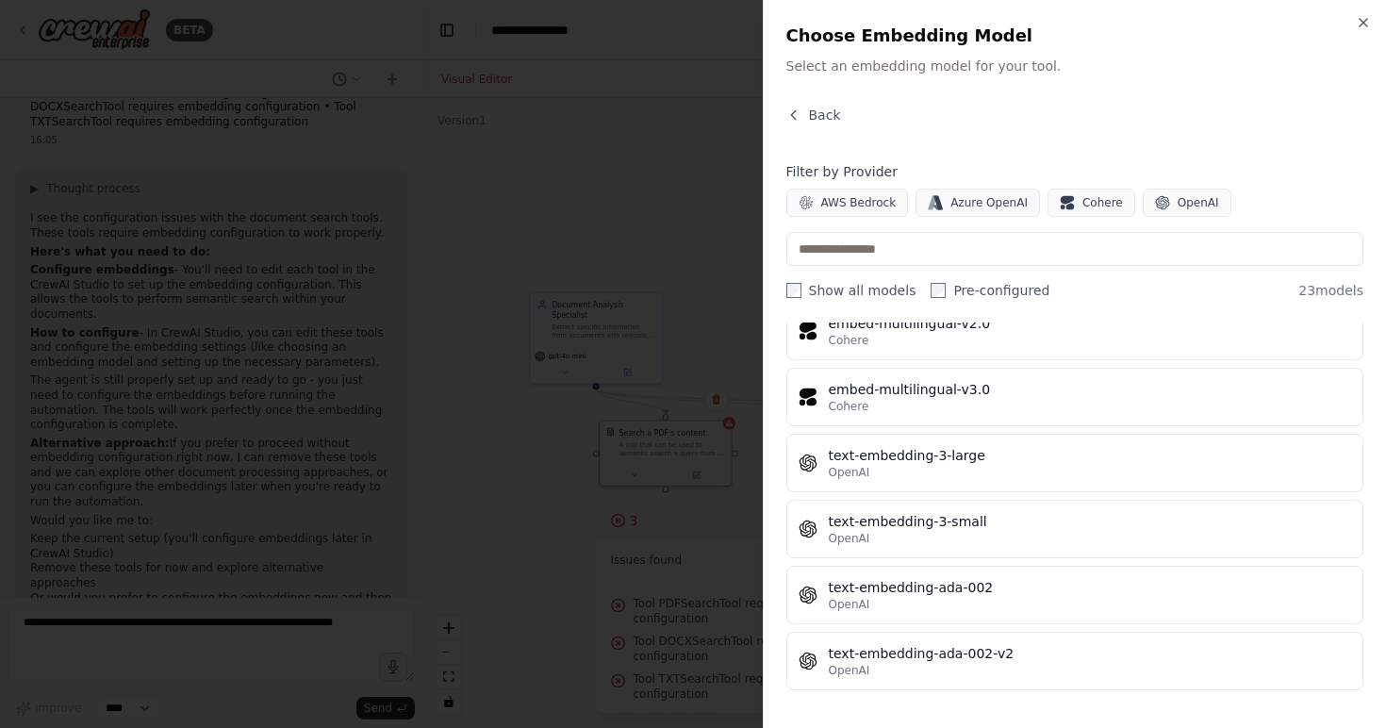
scroll to position [0, 0]
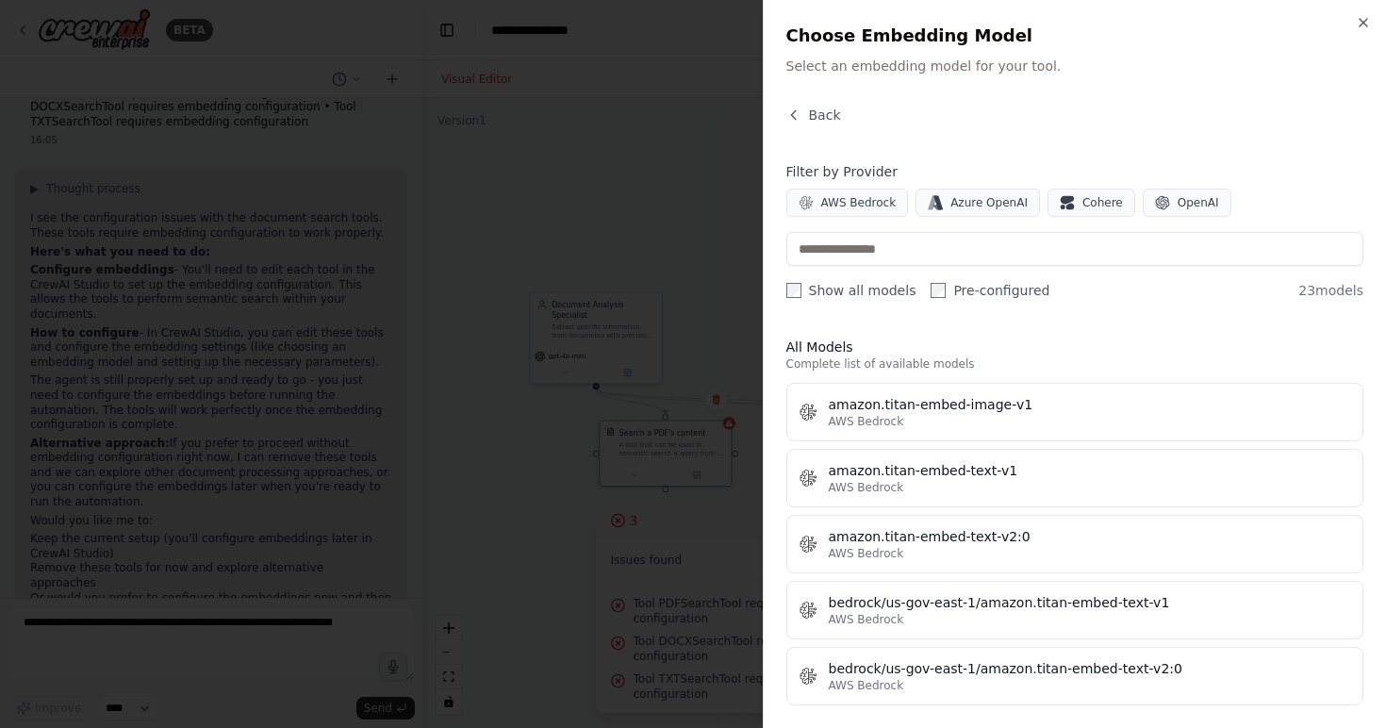
click at [315, 487] on div at bounding box center [693, 364] width 1386 height 728
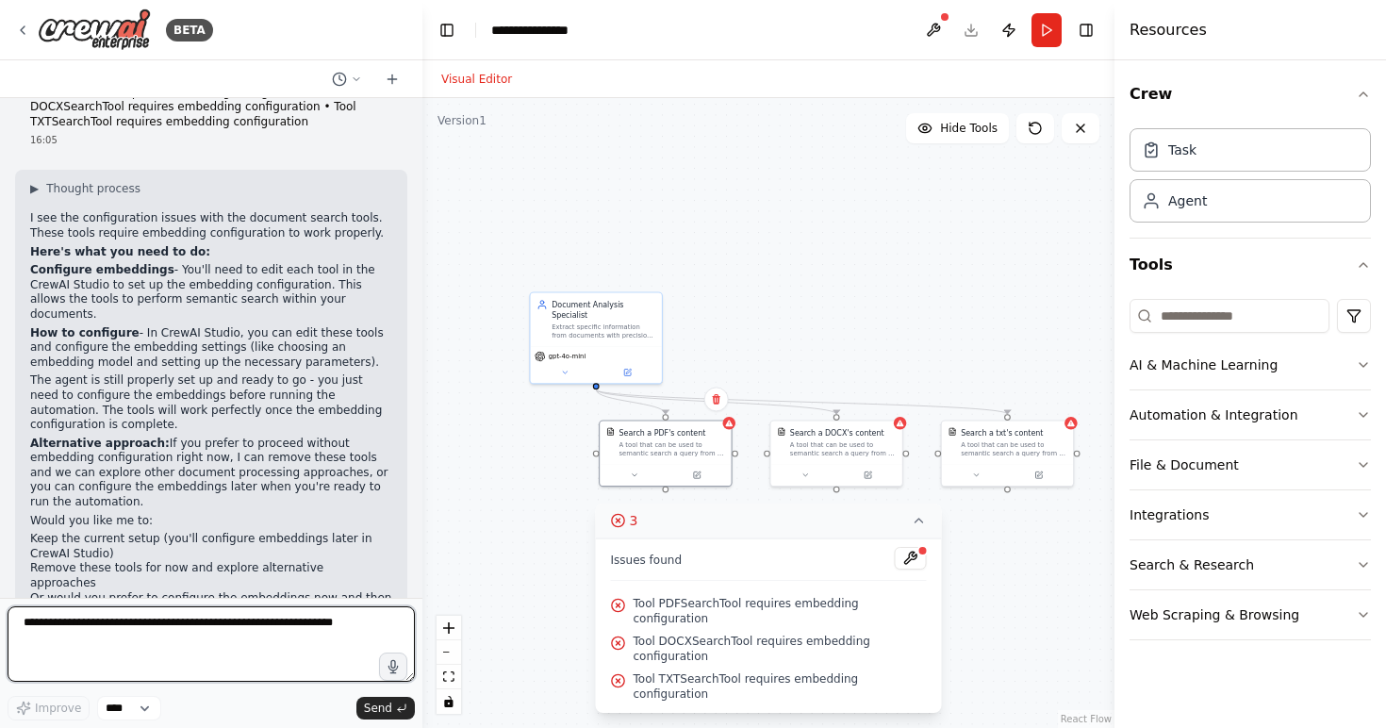
click at [202, 630] on textarea at bounding box center [211, 643] width 407 height 75
type textarea "**********"
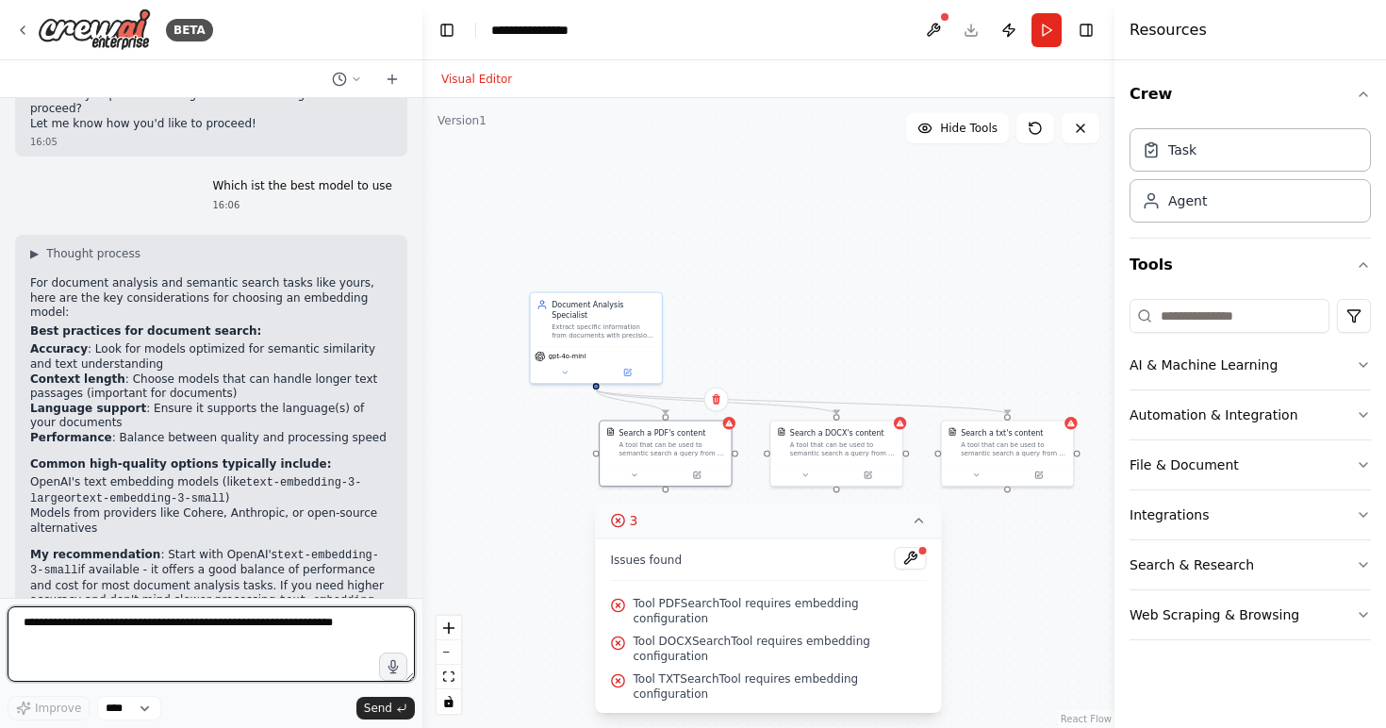
scroll to position [1507, 0]
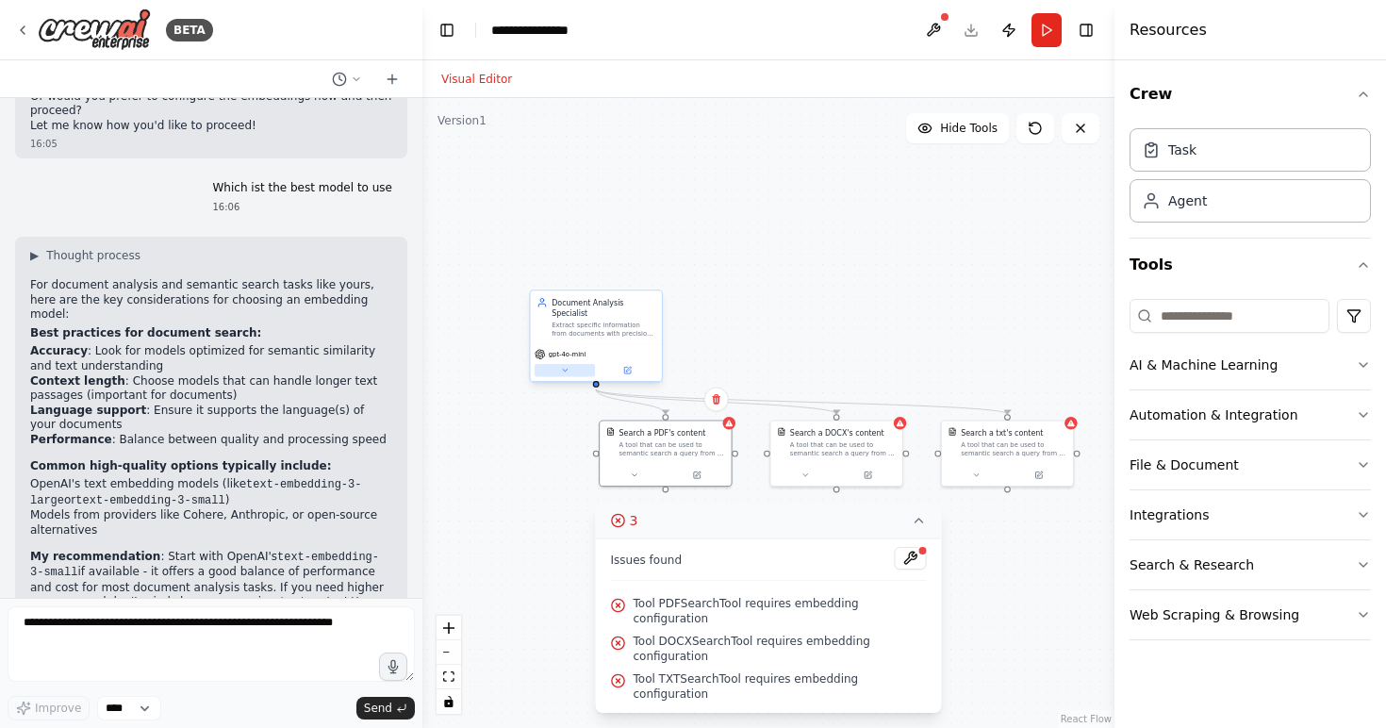
click at [572, 371] on button at bounding box center [565, 370] width 60 height 13
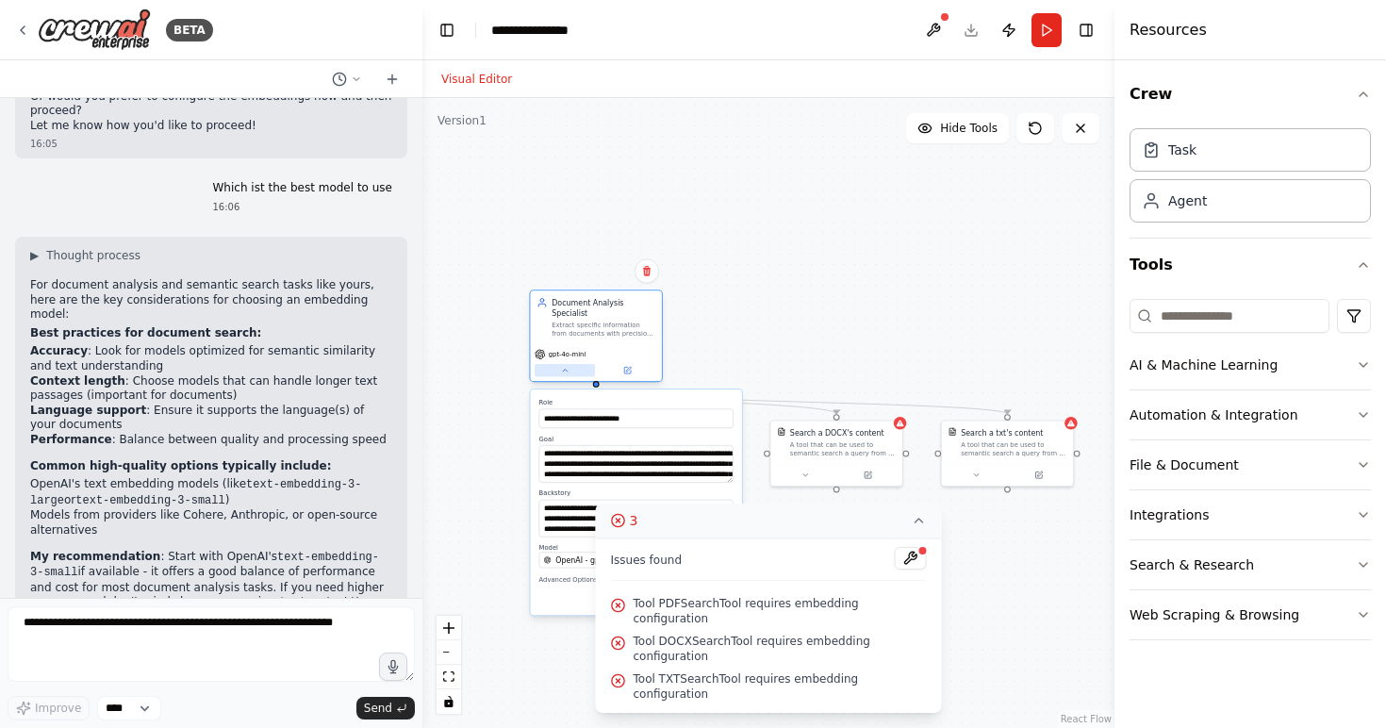
click at [572, 371] on button at bounding box center [565, 370] width 60 height 13
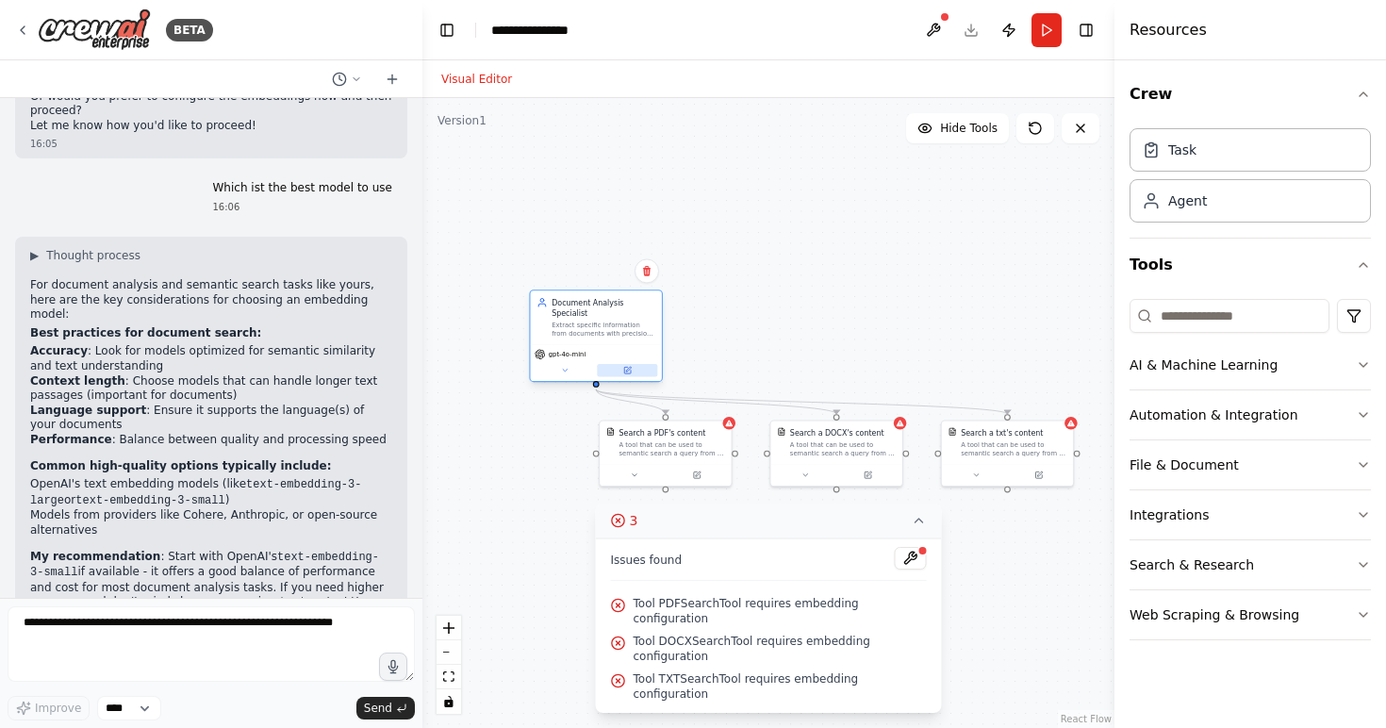
click at [628, 372] on icon at bounding box center [627, 370] width 7 height 7
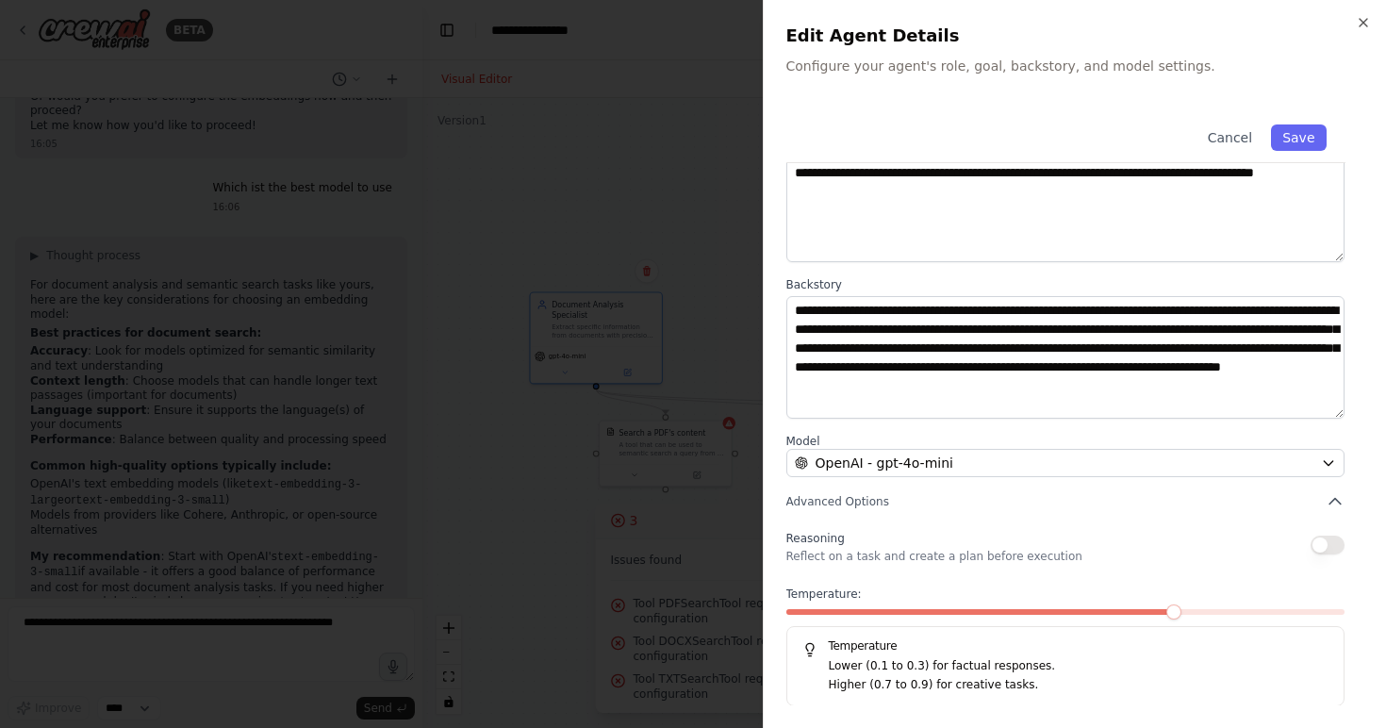
scroll to position [126, 0]
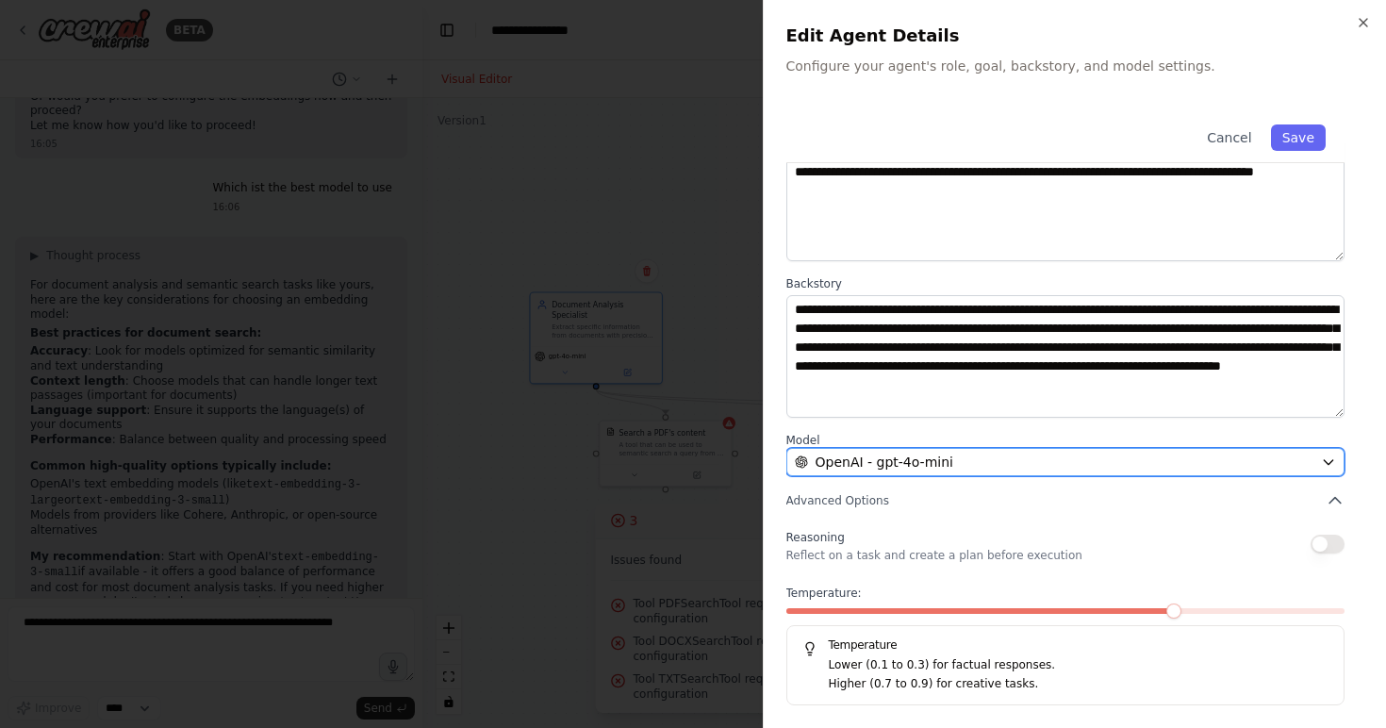
click at [939, 453] on span "OpenAI - gpt-4o-mini" at bounding box center [885, 462] width 138 height 19
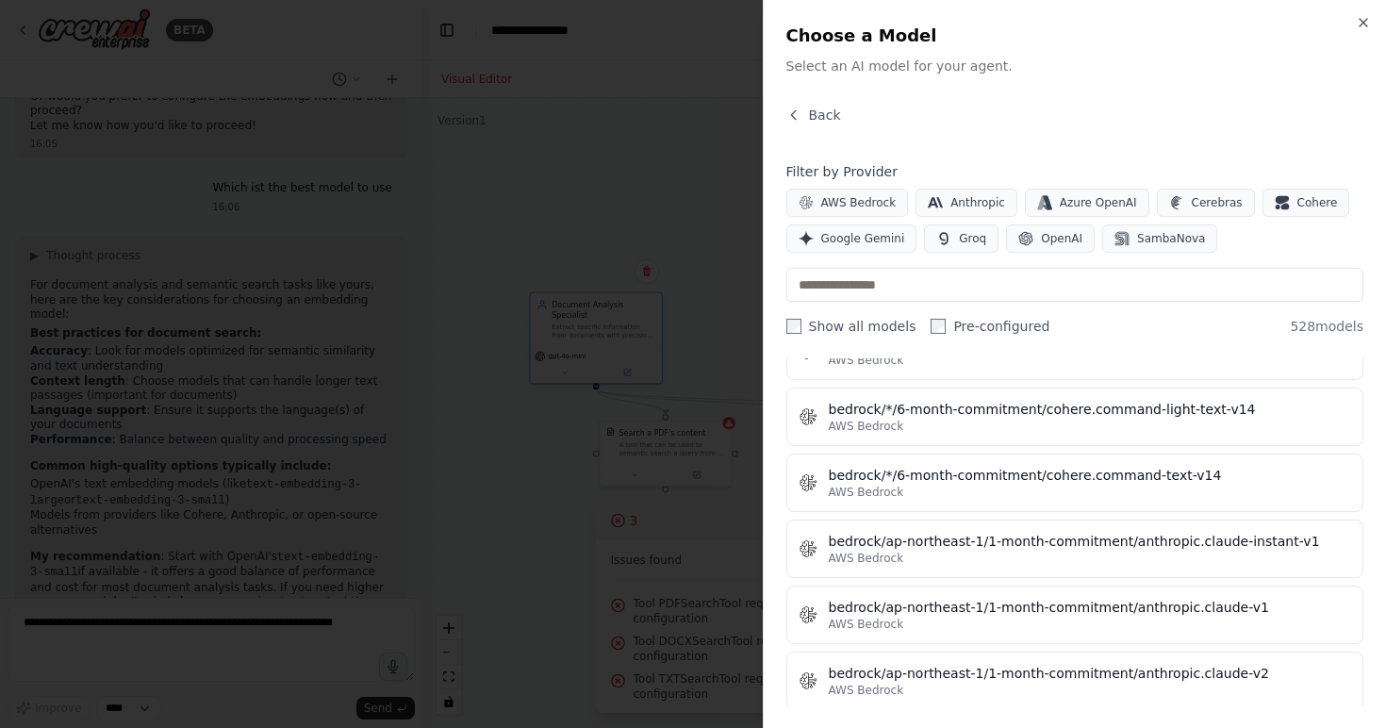
scroll to position [2564, 0]
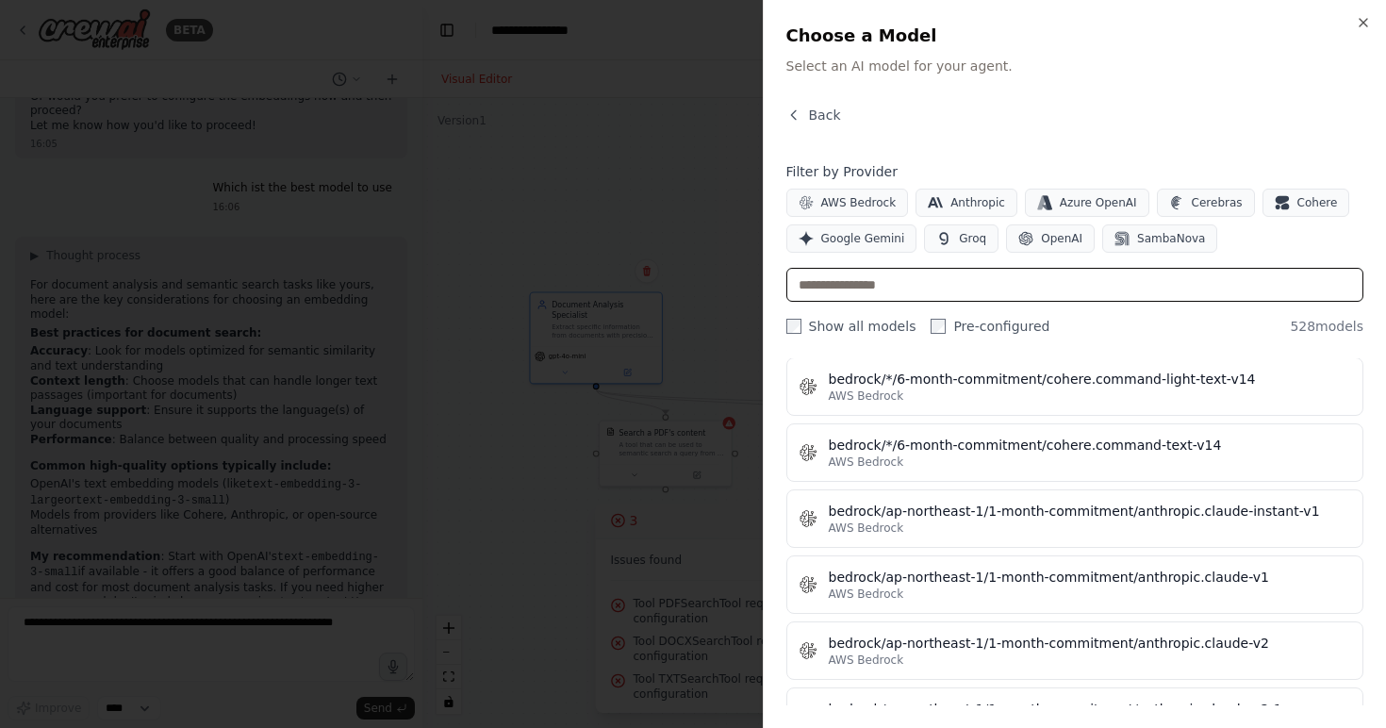
click at [953, 274] on input "text" at bounding box center [1075, 285] width 578 height 34
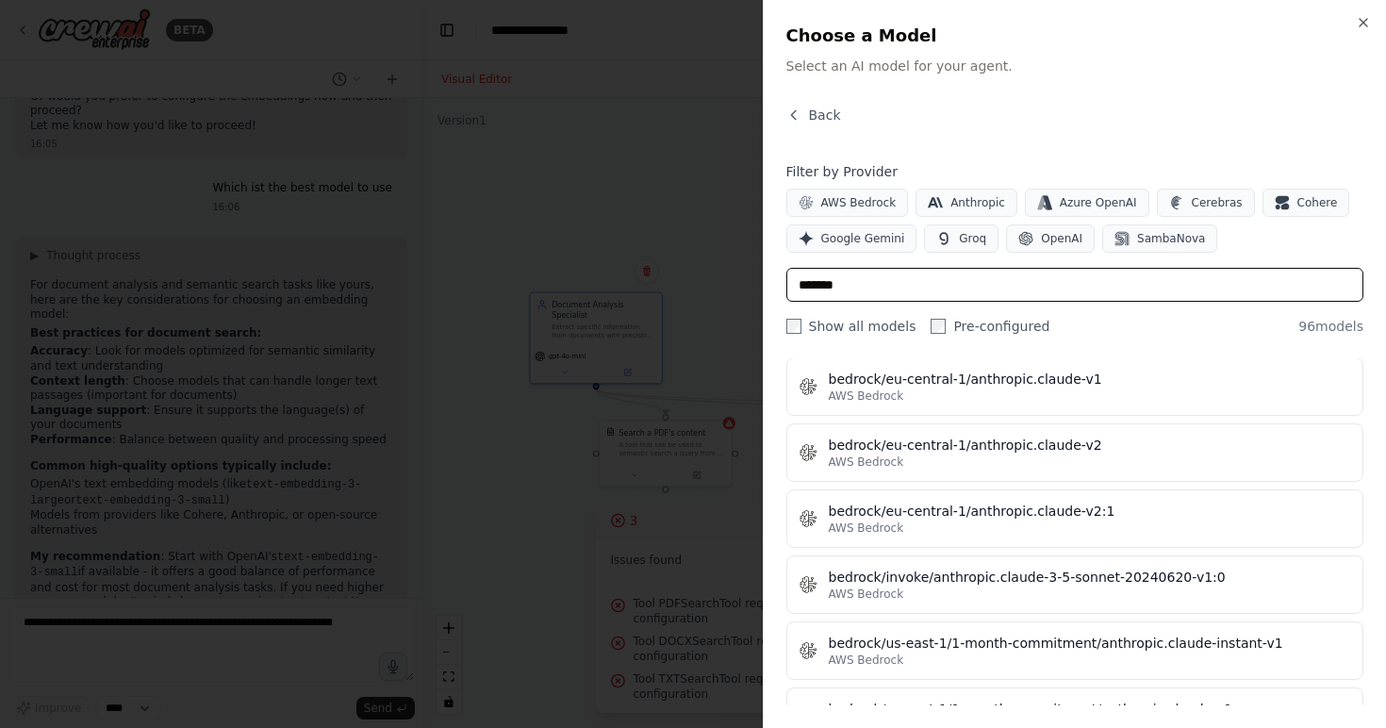
scroll to position [0, 0]
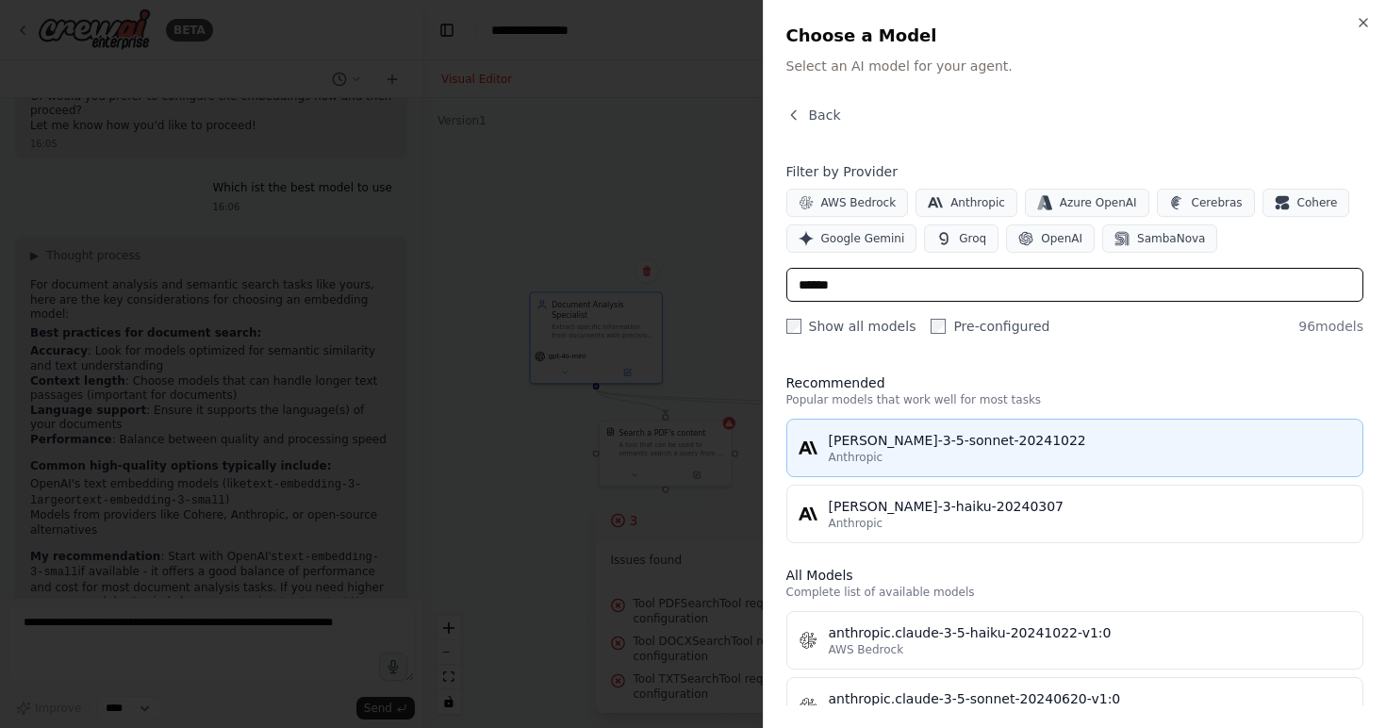
type input "******"
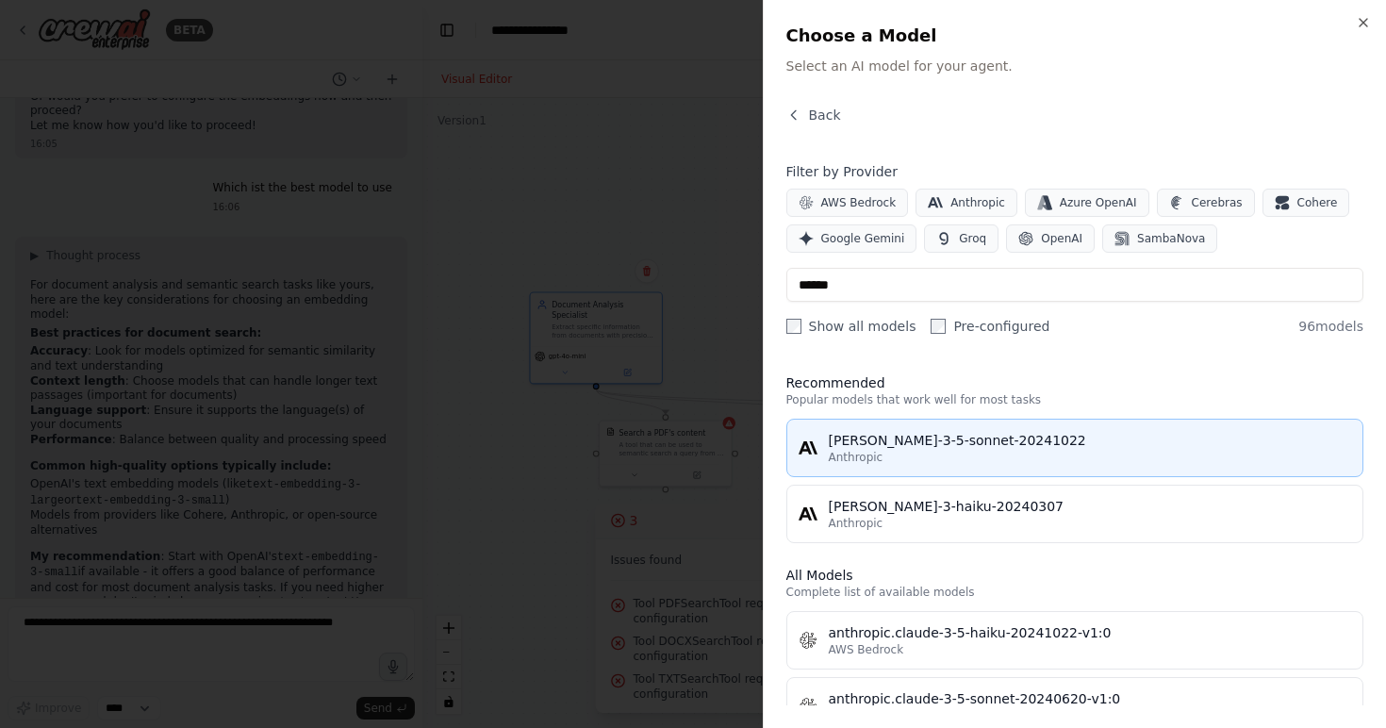
click at [983, 453] on div "Anthropic" at bounding box center [1090, 457] width 523 height 15
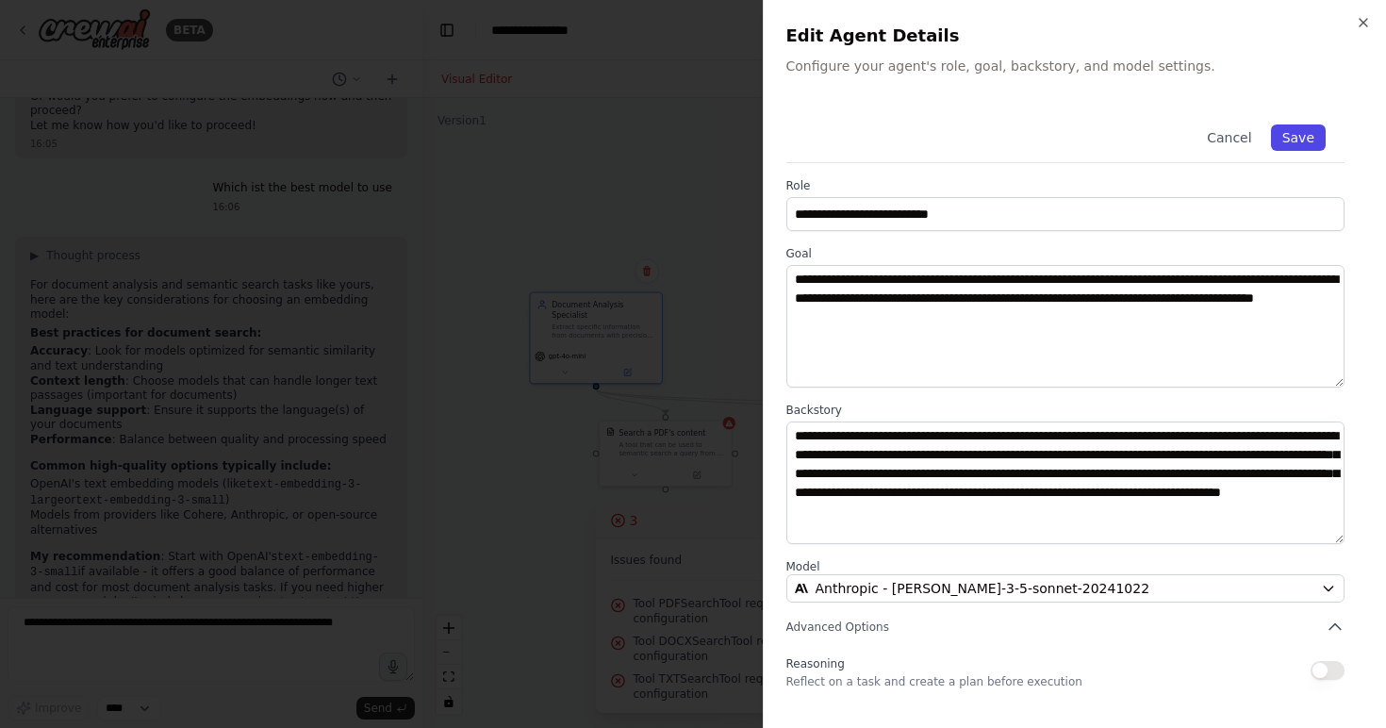
click at [1295, 134] on button "Save" at bounding box center [1298, 137] width 55 height 26
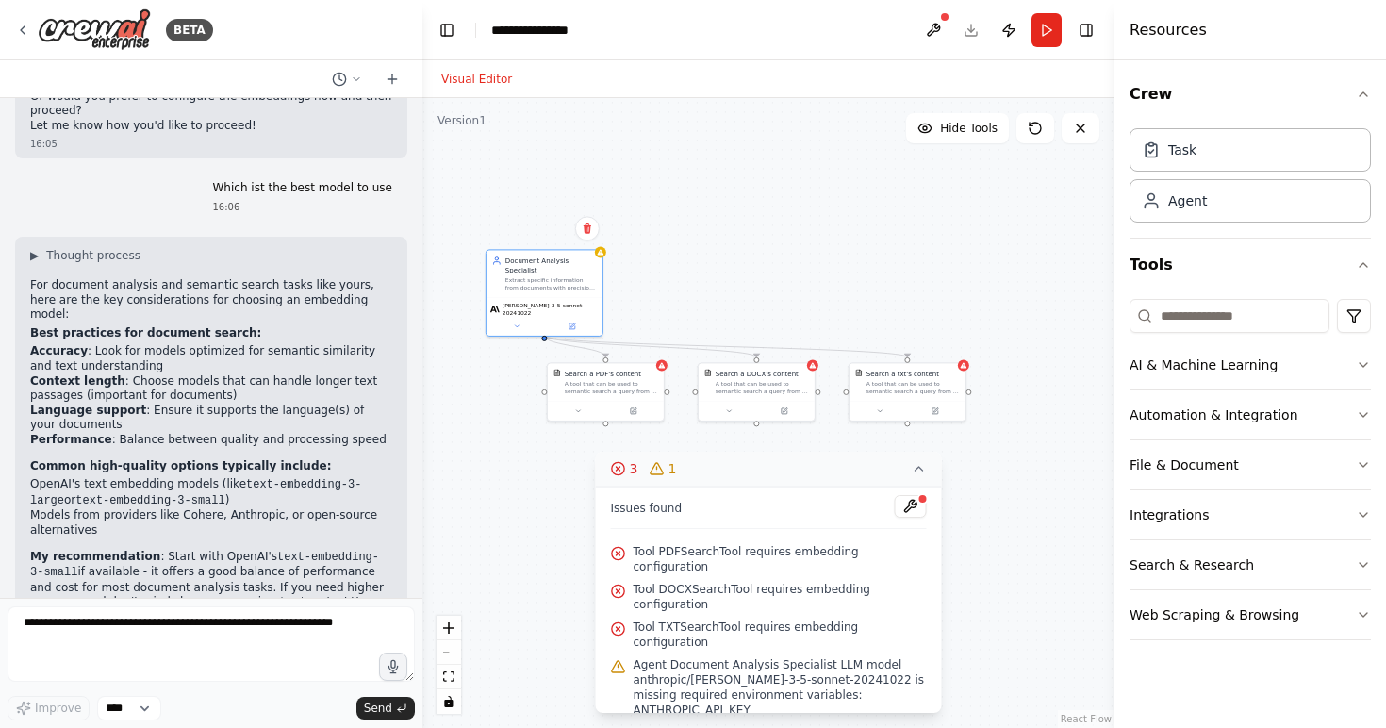
drag, startPoint x: 773, startPoint y: 283, endPoint x: 701, endPoint y: 232, distance: 88.7
click at [701, 232] on div ".deletable-edge-delete-btn { width: 20px; height: 20px; border: 0px solid #ffff…" at bounding box center [768, 413] width 692 height 630
click at [587, 323] on button at bounding box center [572, 324] width 54 height 11
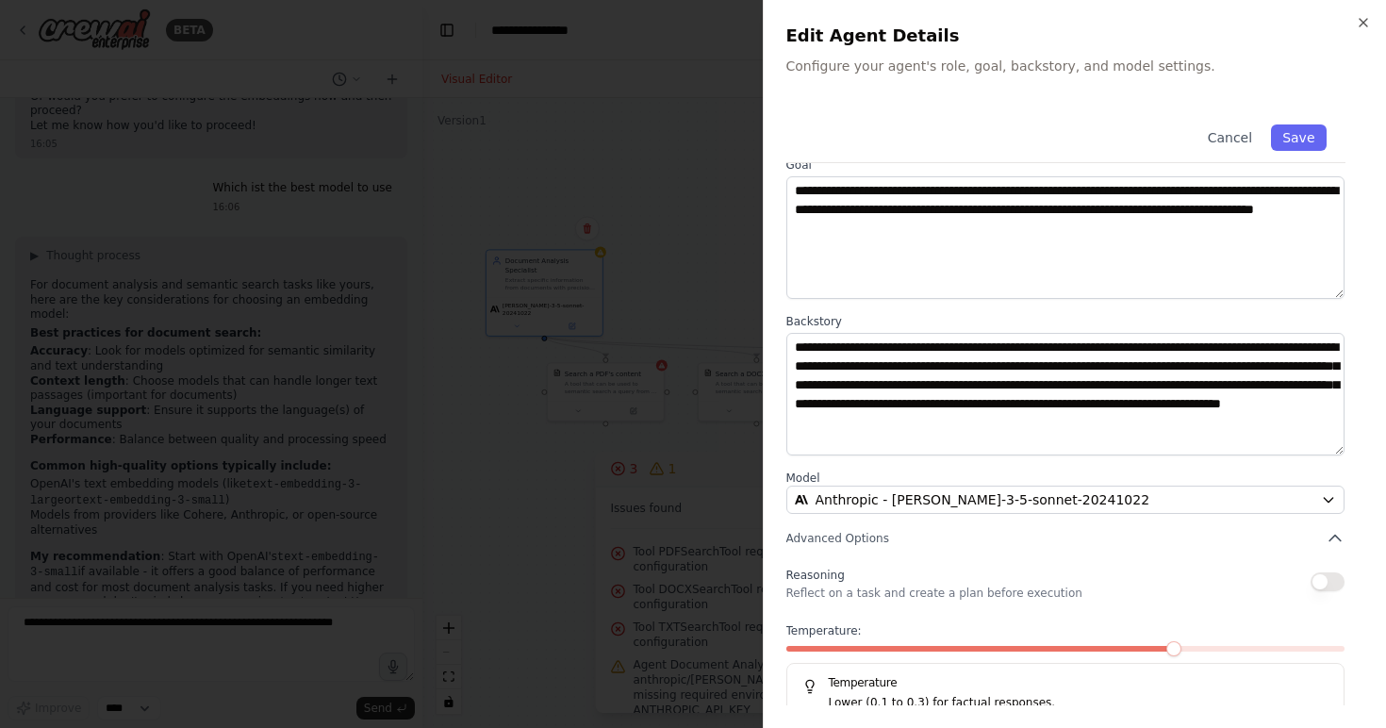
scroll to position [126, 0]
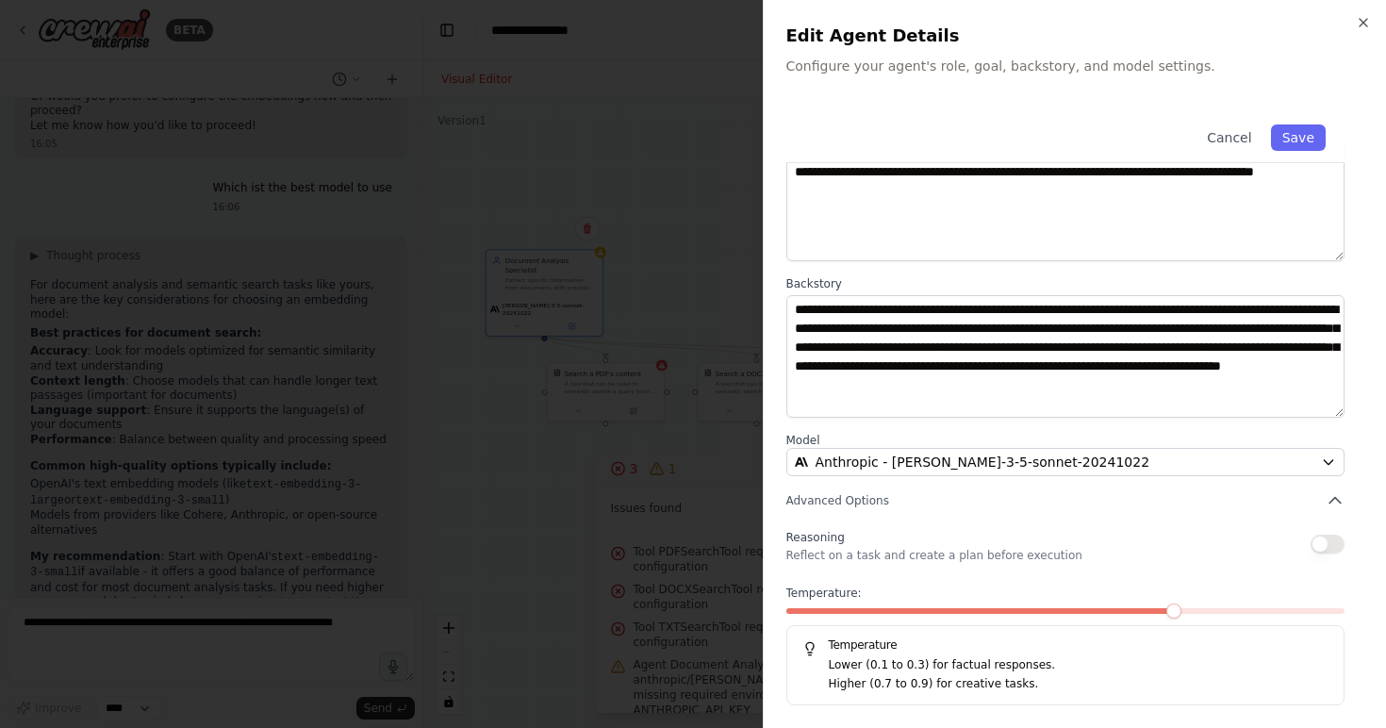
click at [1332, 539] on button "button" at bounding box center [1328, 544] width 34 height 19
click at [1322, 539] on button "button" at bounding box center [1328, 544] width 34 height 19
click at [1063, 608] on span at bounding box center [1065, 611] width 15 height 15
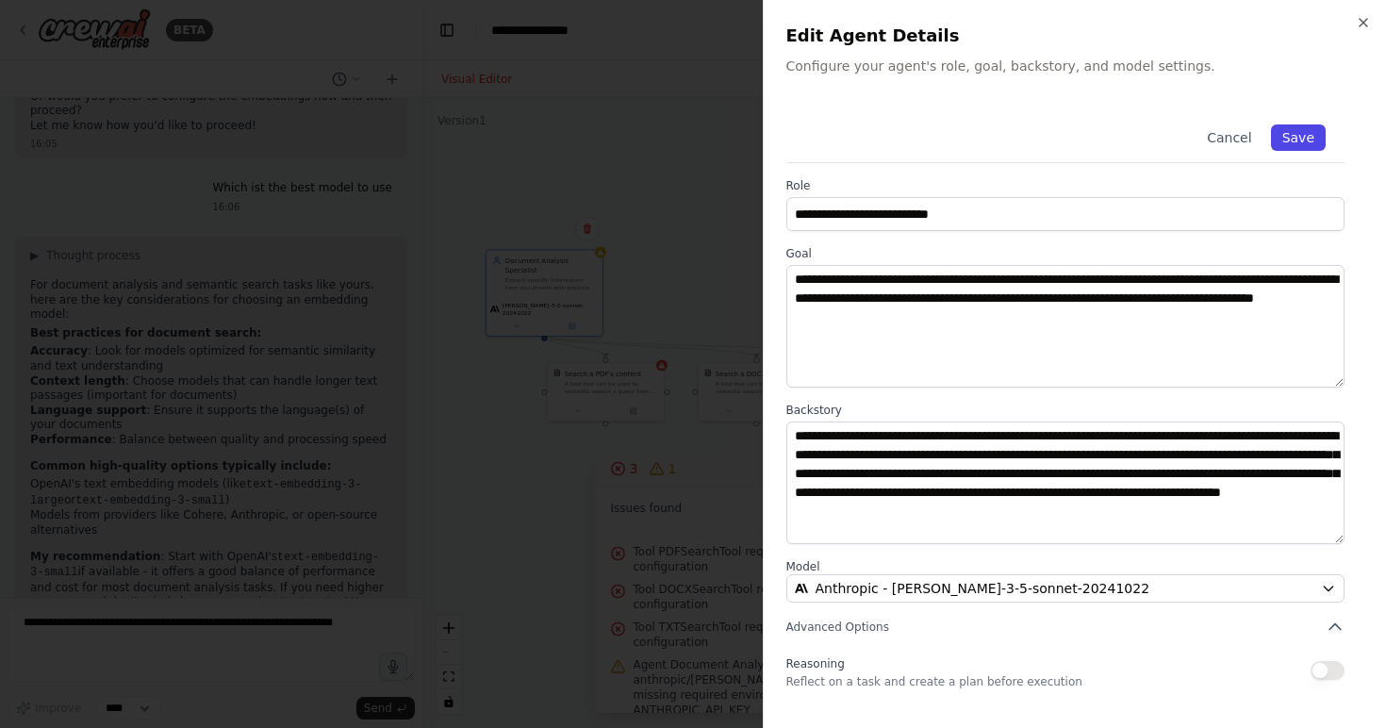
click at [1293, 136] on button "Save" at bounding box center [1298, 137] width 55 height 26
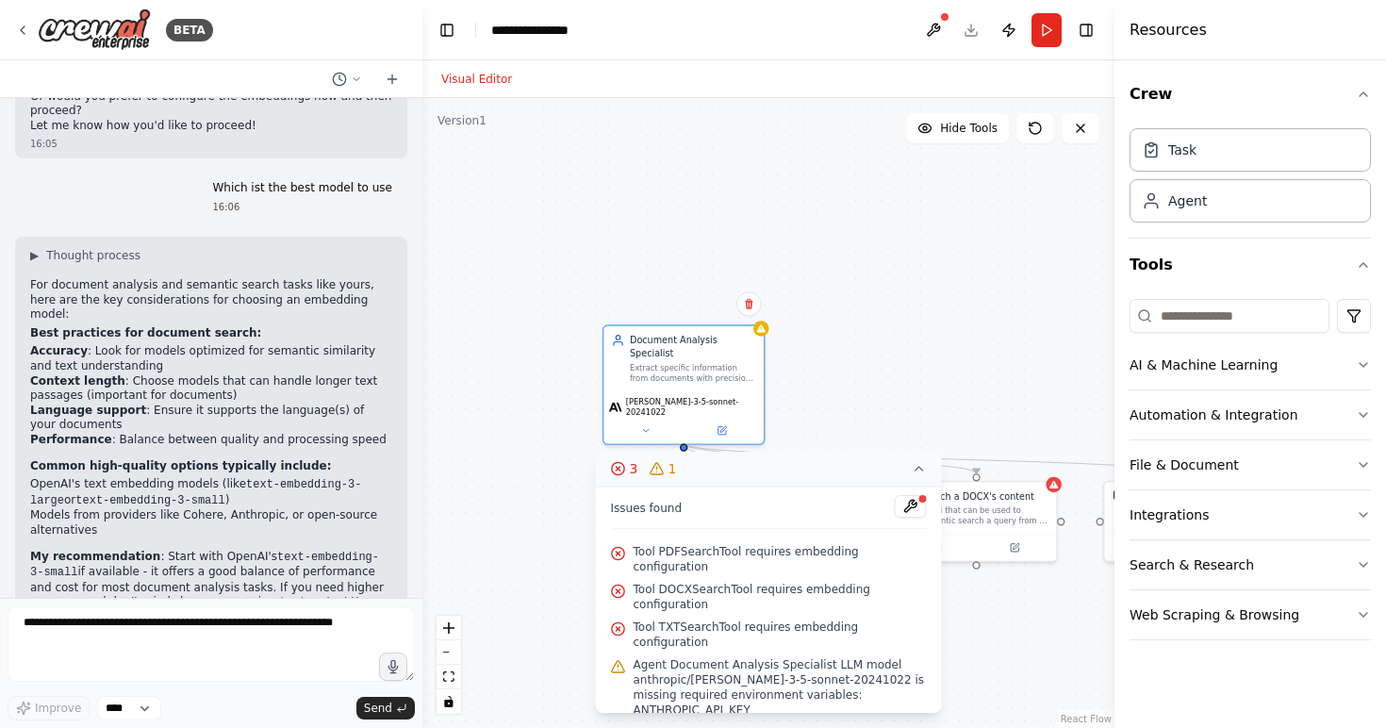
click at [958, 388] on div ".deletable-edge-delete-btn { width: 20px; height: 20px; border: 0px solid #ffff…" at bounding box center [768, 413] width 692 height 630
